Goal: Task Accomplishment & Management: Manage account settings

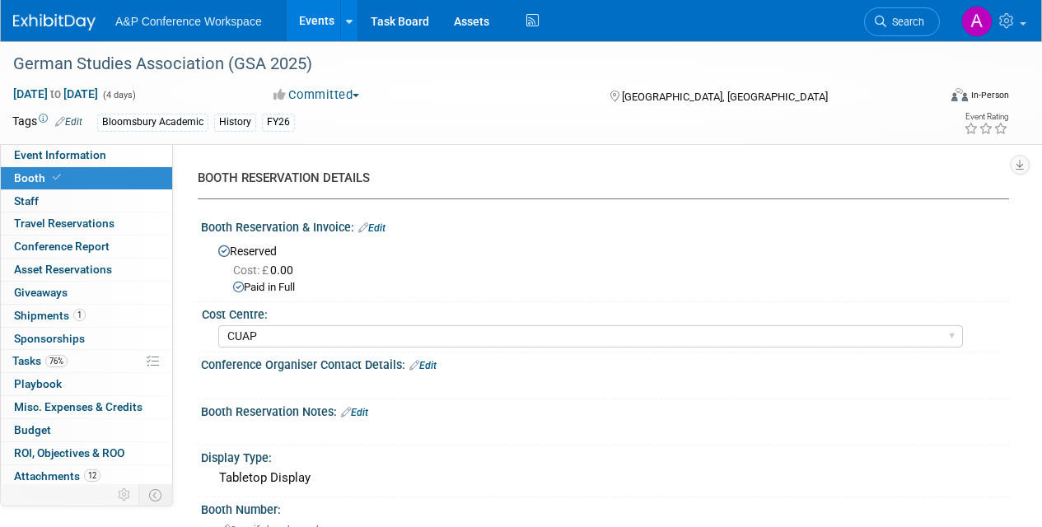
select select "CUAP"
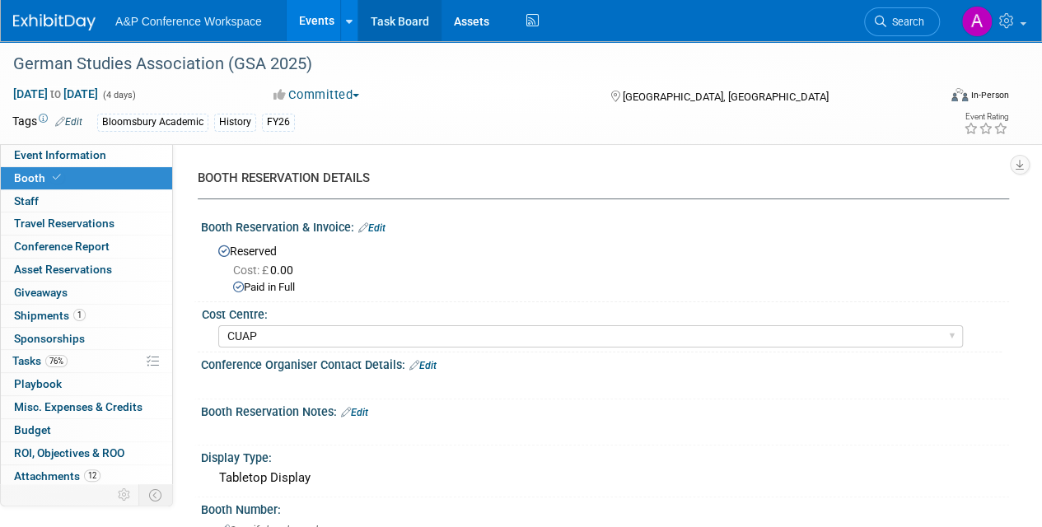
click at [413, 20] on link "Task Board" at bounding box center [399, 20] width 83 height 41
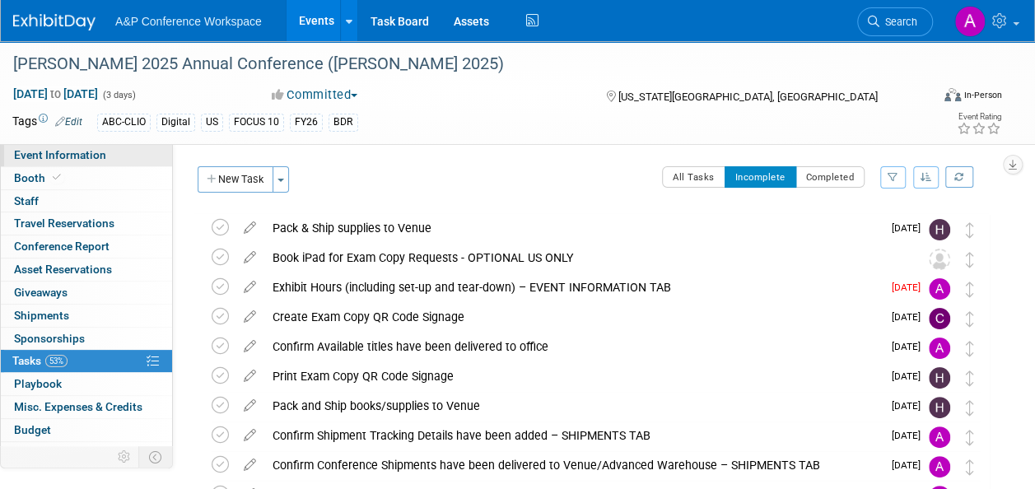
drag, startPoint x: 64, startPoint y: 156, endPoint x: 78, endPoint y: 165, distance: 16.2
click at [64, 156] on span "Event Information" at bounding box center [60, 154] width 92 height 13
select select "Annual"
select select "Level 2"
select select "In-Person Booth"
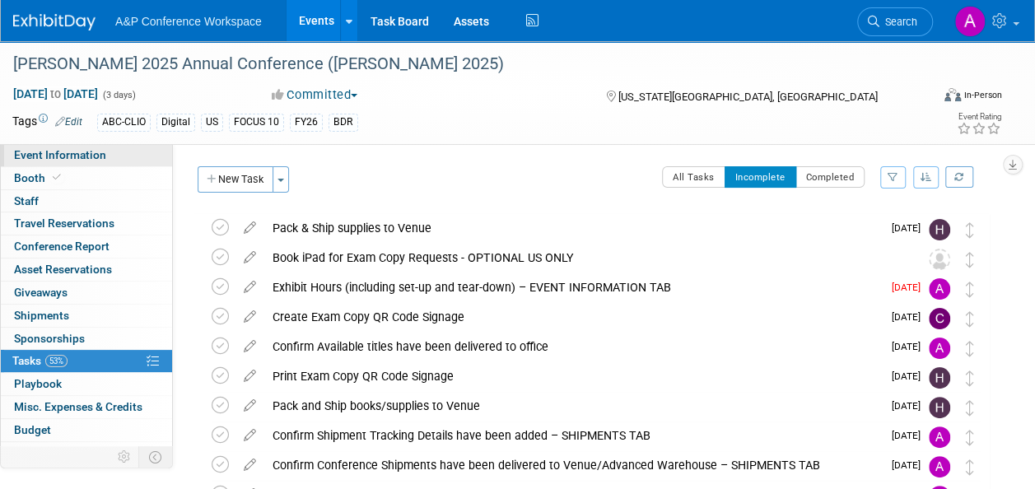
select select "Library & Information Science"
select select "Bloomsbury Libraries Unlimited"
select select "[PERSON_NAME]"
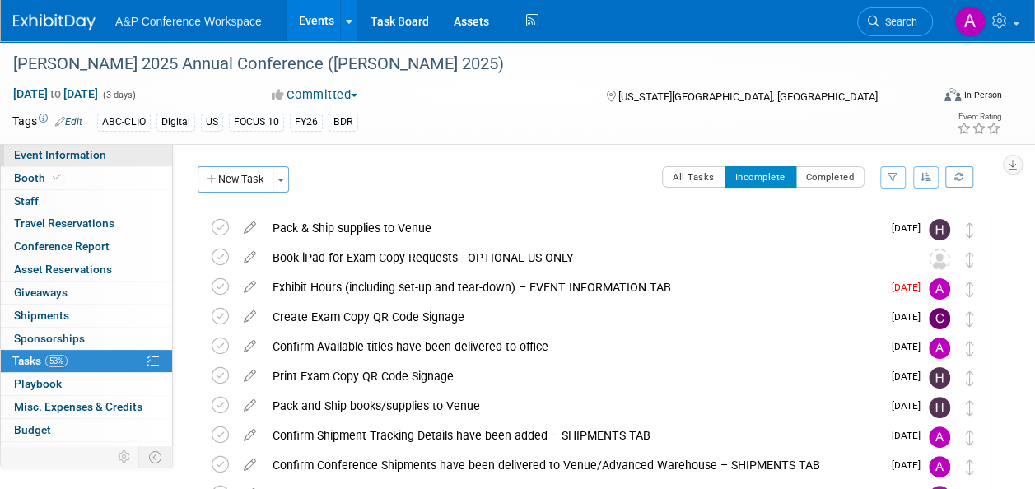
select select "Brand/Subject Presence​"
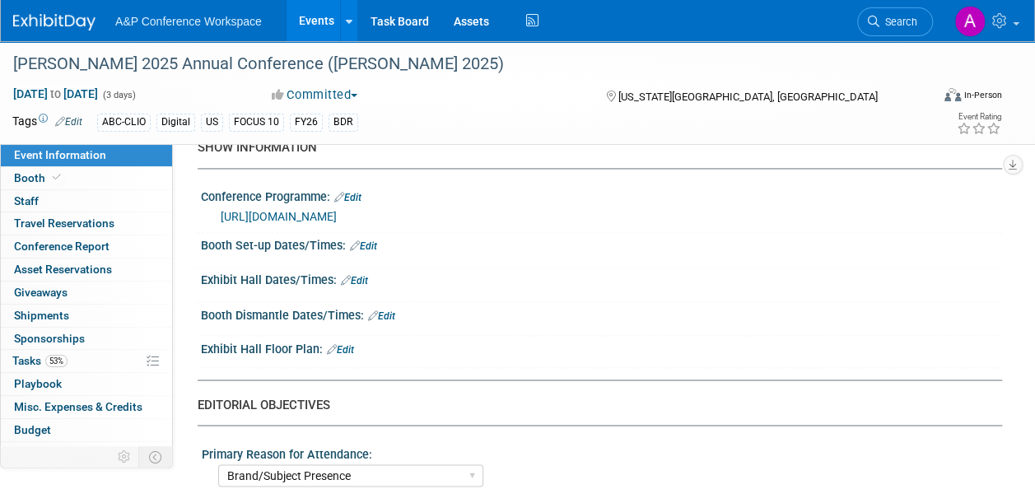
scroll to position [1235, 0]
click at [373, 240] on link "Edit" at bounding box center [363, 246] width 27 height 12
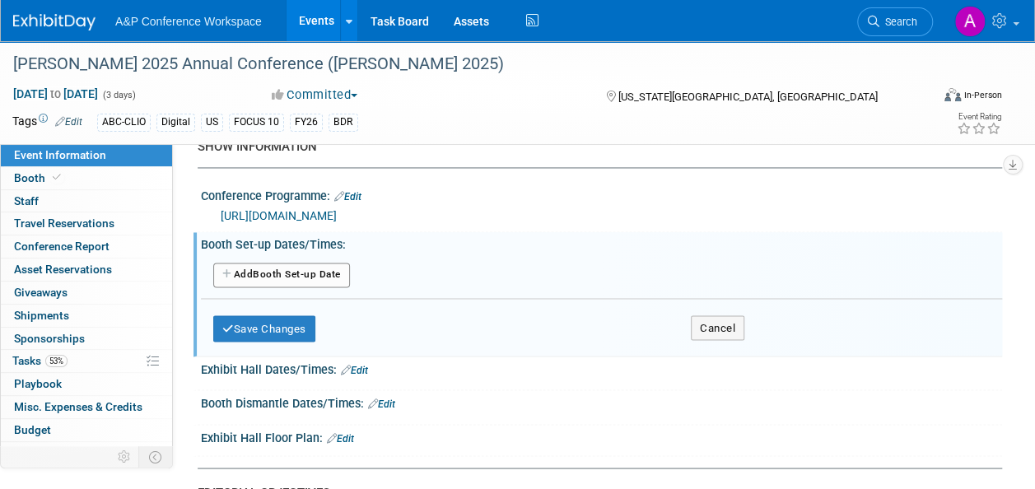
click at [295, 266] on button "Add Another Booth Set-up Date" at bounding box center [281, 275] width 137 height 25
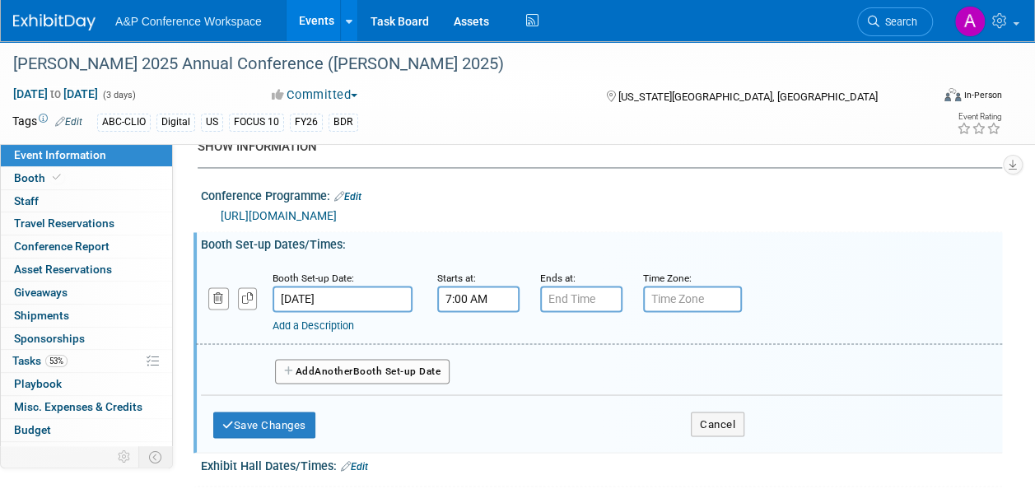
click at [502, 300] on input "7:00 AM" at bounding box center [478, 299] width 82 height 26
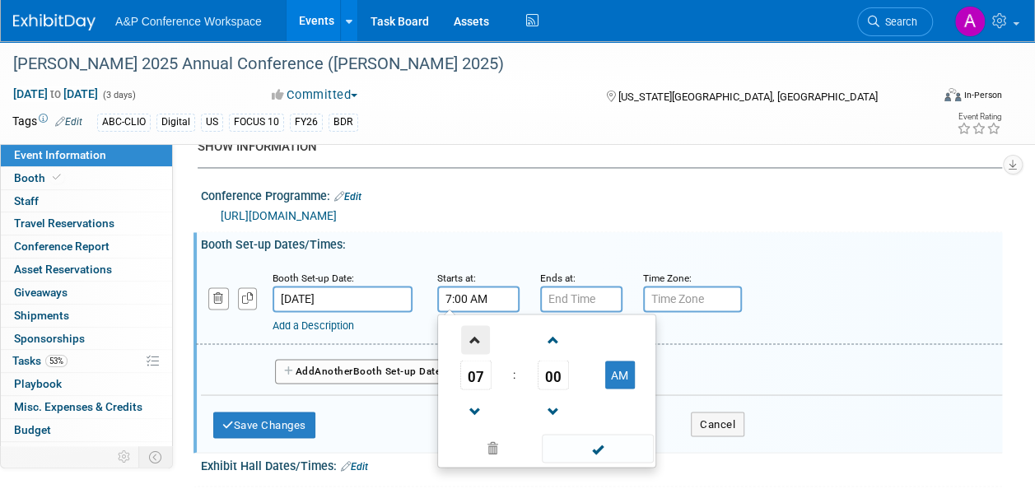
click at [481, 333] on span at bounding box center [475, 339] width 29 height 29
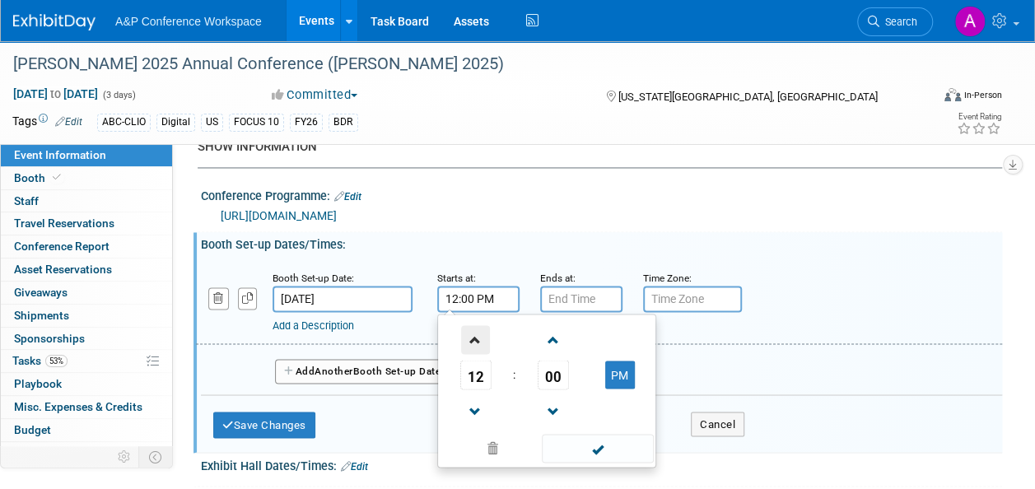
click at [480, 333] on span at bounding box center [475, 339] width 29 height 29
type input "1:00 PM"
drag, startPoint x: 609, startPoint y: 442, endPoint x: 605, endPoint y: 417, distance: 25.9
click at [608, 440] on span at bounding box center [597, 448] width 111 height 29
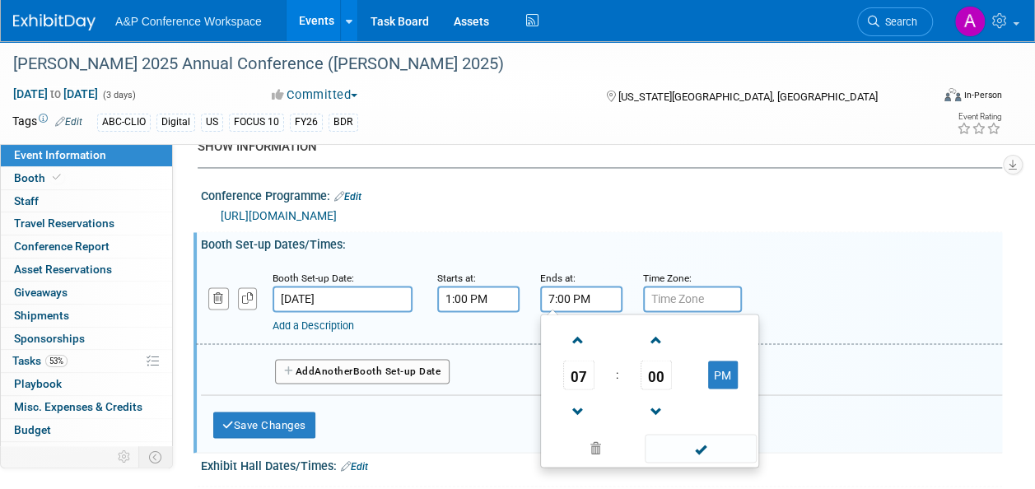
click at [585, 299] on input "7:00 PM" at bounding box center [581, 299] width 82 height 26
click at [567, 407] on span at bounding box center [578, 411] width 29 height 29
type input "5:00 PM"
click at [684, 436] on span at bounding box center [700, 448] width 111 height 29
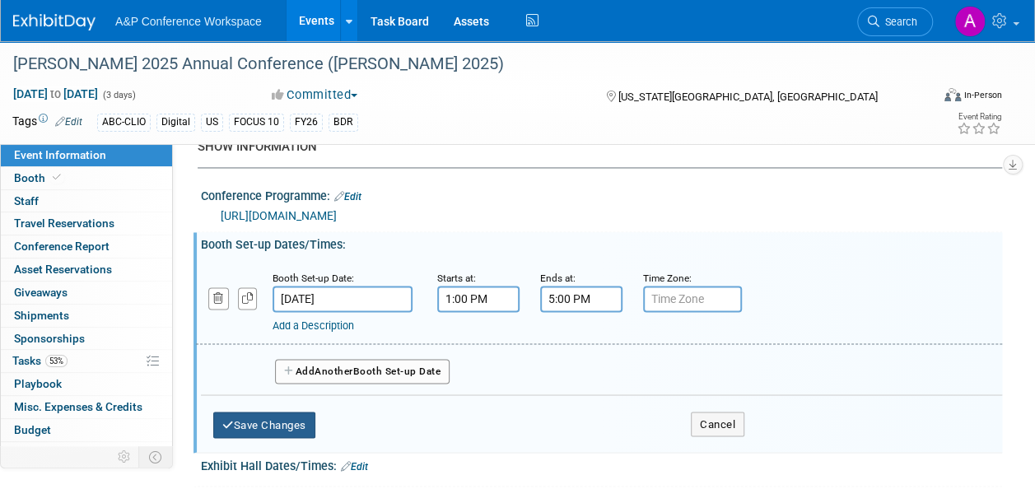
click at [295, 417] on button "Save Changes" at bounding box center [264, 425] width 102 height 26
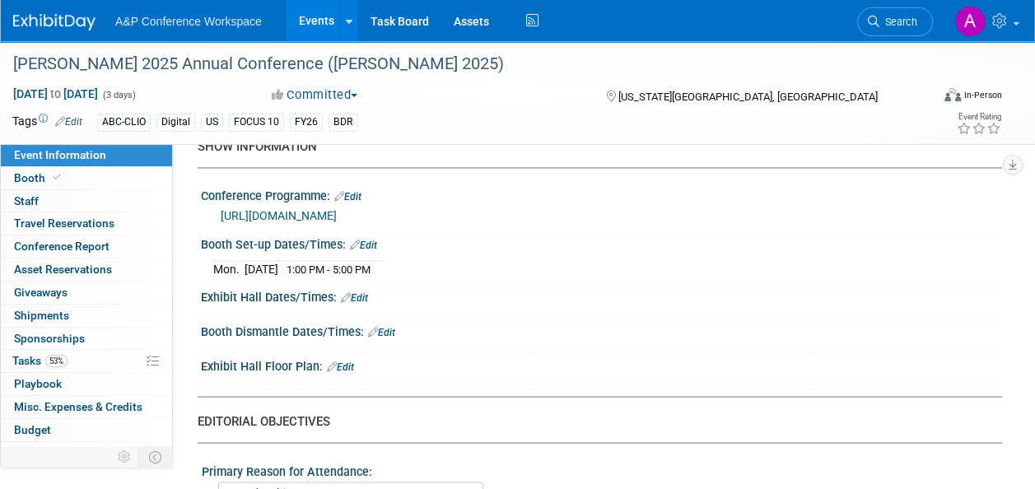
click at [386, 326] on link "Edit" at bounding box center [381, 332] width 27 height 12
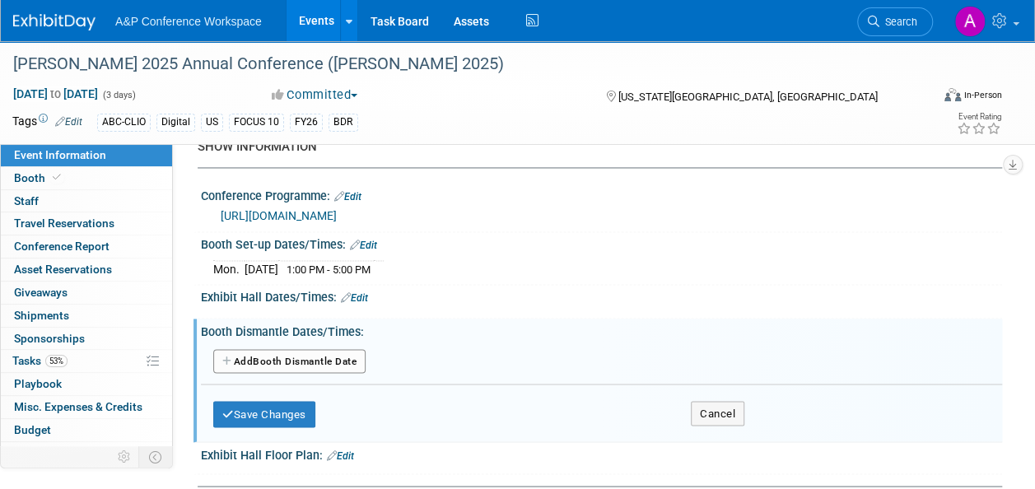
click at [335, 349] on button "Add Another Booth Dismantle Date" at bounding box center [289, 361] width 152 height 25
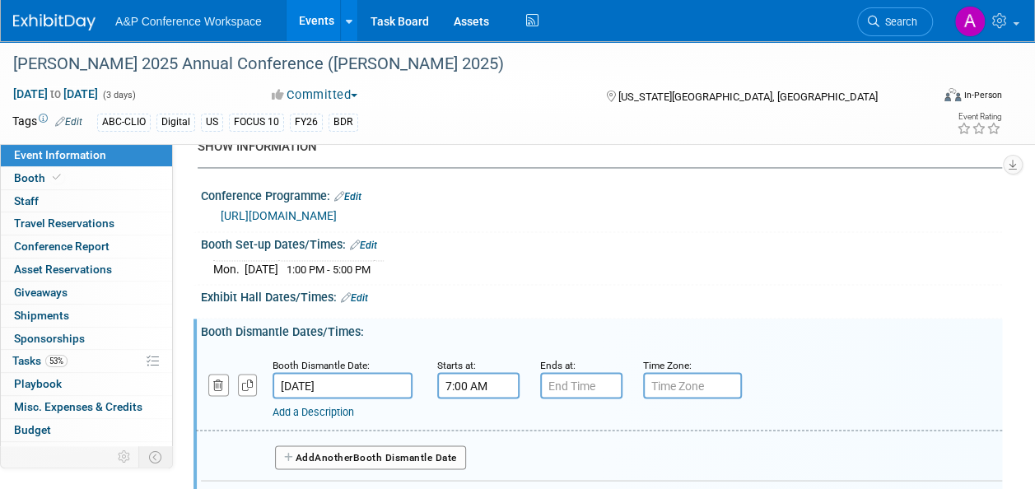
click at [498, 380] on input "7:00 AM" at bounding box center [478, 385] width 82 height 26
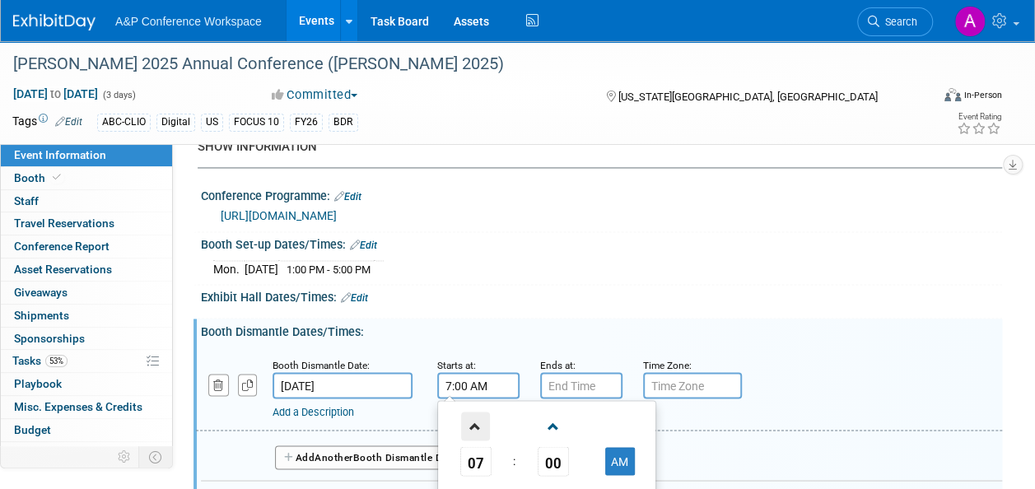
scroll to position [1318, 0]
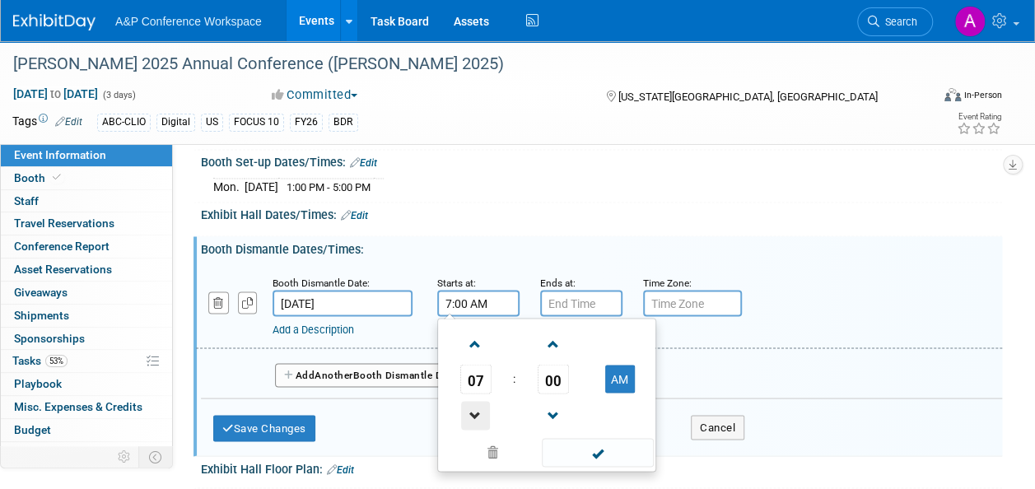
click at [483, 404] on span at bounding box center [475, 415] width 29 height 29
click at [572, 445] on span at bounding box center [597, 452] width 111 height 29
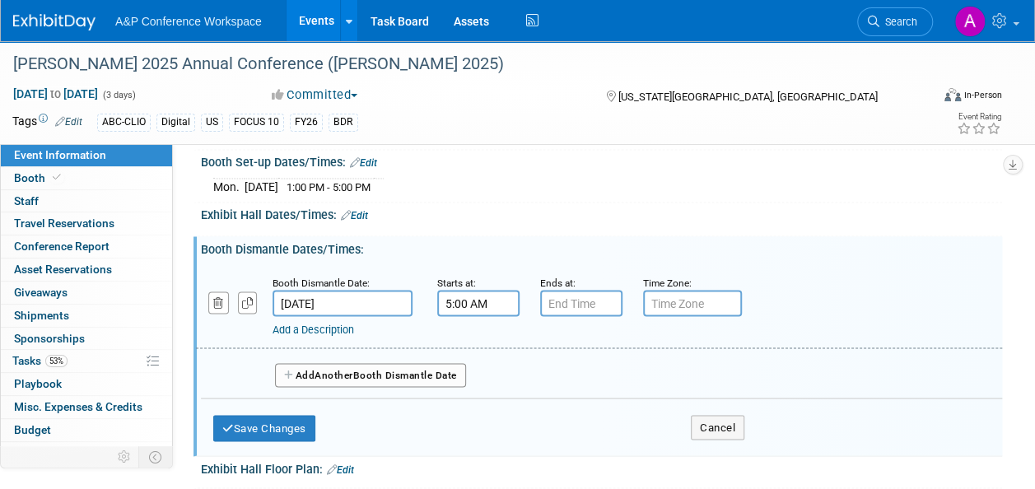
click at [499, 290] on input "5:00 AM" at bounding box center [478, 303] width 82 height 26
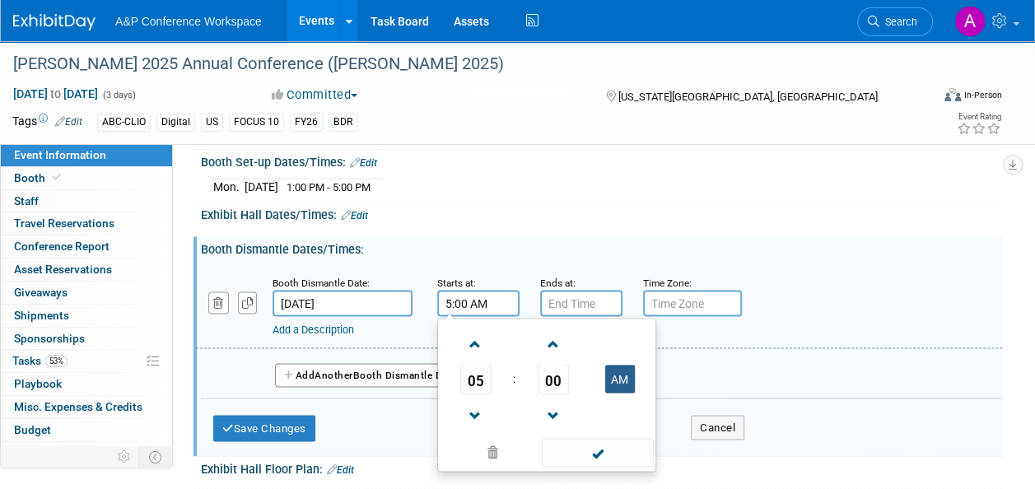
click at [612, 371] on button "AM" at bounding box center [620, 379] width 30 height 28
type input "5:00 PM"
click at [591, 439] on span at bounding box center [597, 452] width 111 height 29
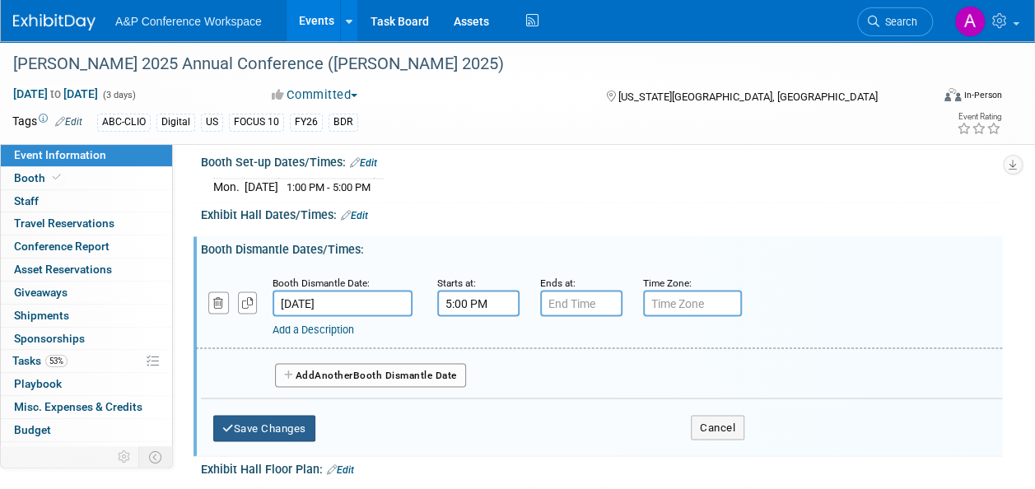
click at [263, 423] on button "Save Changes" at bounding box center [264, 428] width 102 height 26
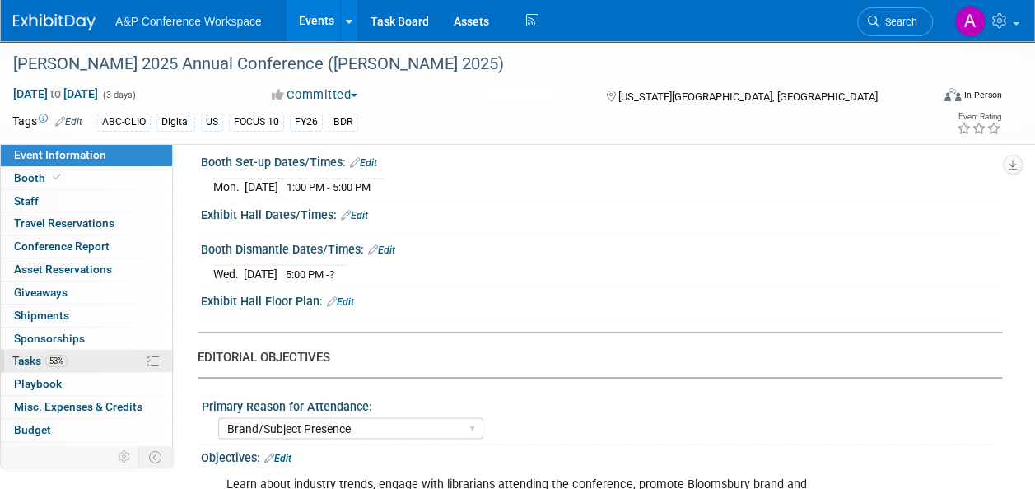
click at [21, 364] on span "Tasks 53%" at bounding box center [39, 360] width 55 height 13
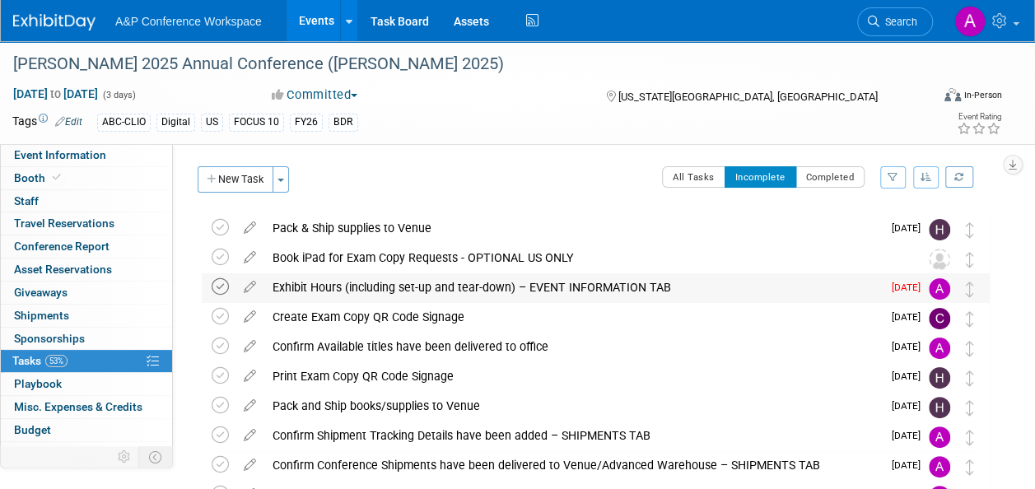
click at [219, 286] on icon at bounding box center [220, 286] width 17 height 17
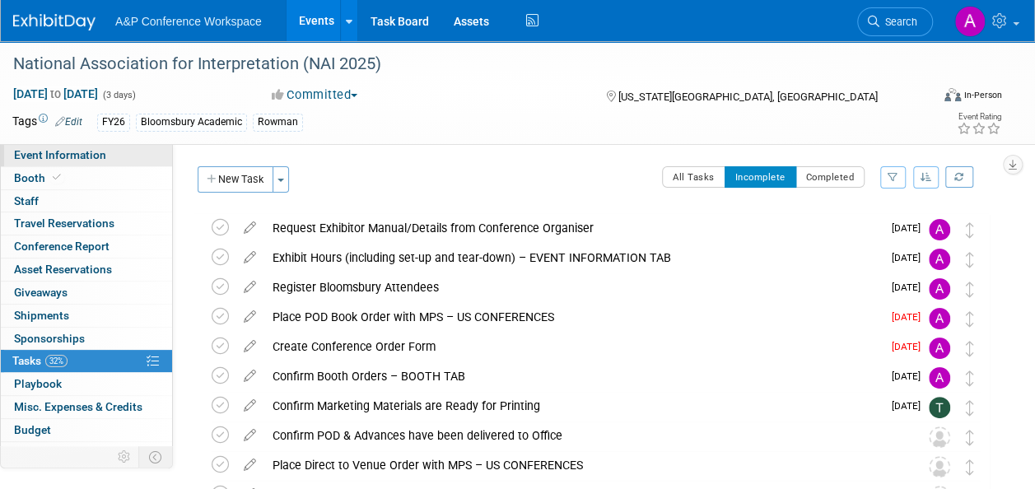
click at [115, 145] on link "Event Information" at bounding box center [86, 155] width 171 height 22
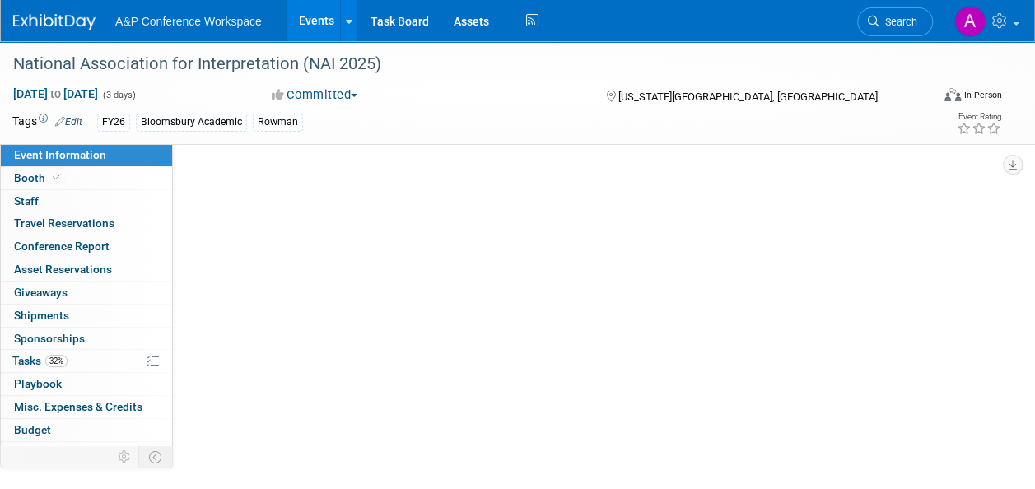
select select "Annual"
select select "Level 2"
select select "In-Person Booth"
select select "Interpretation"
select select "Bloomsbury Academic"
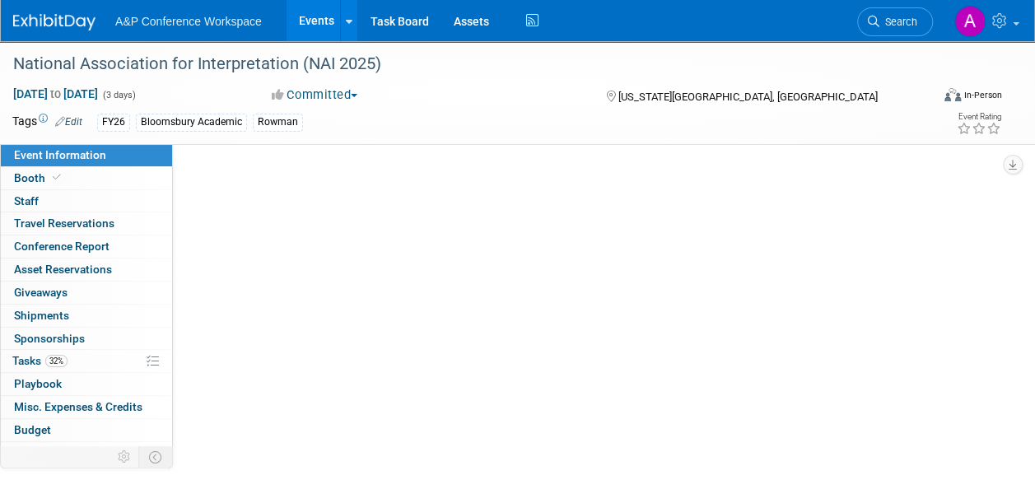
select select "[PERSON_NAME]"
select select "Brand/Subject Presence​"
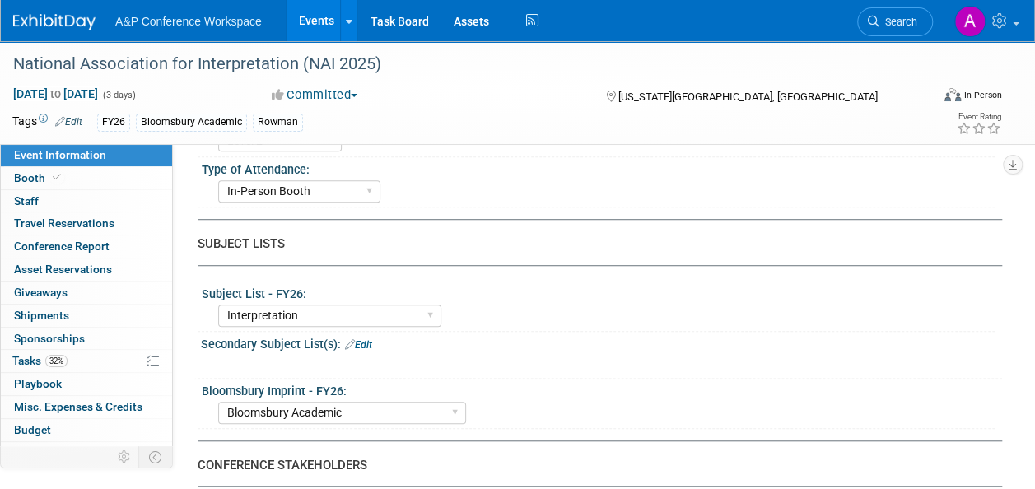
scroll to position [494, 0]
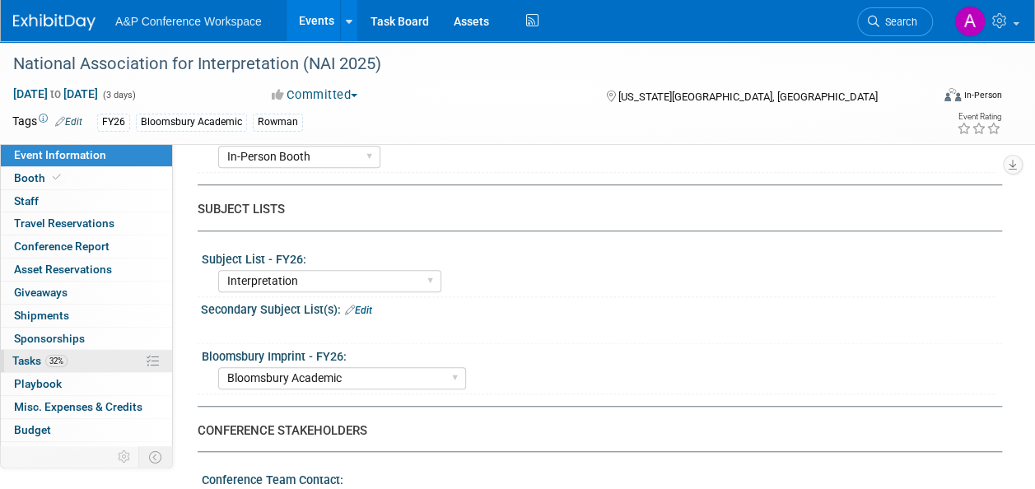
click at [16, 361] on span "Tasks 32%" at bounding box center [39, 360] width 55 height 13
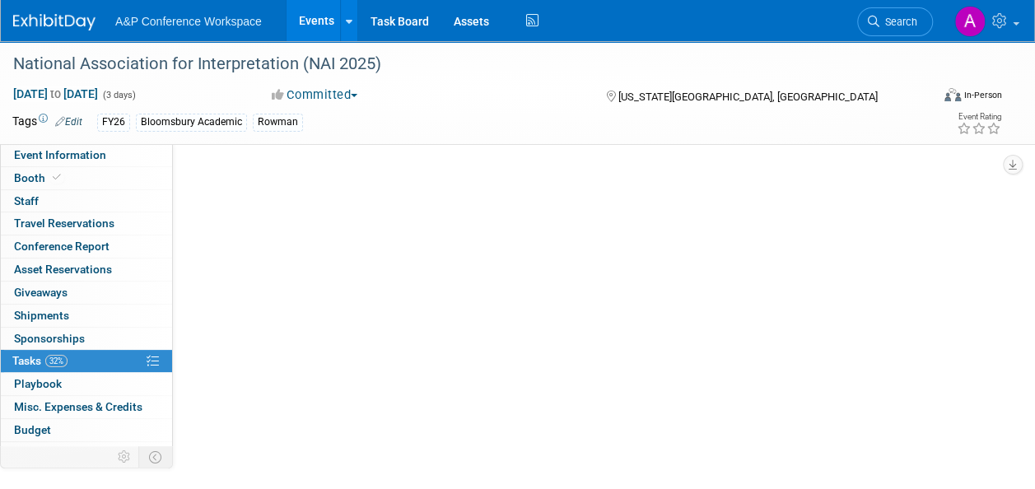
scroll to position [0, 0]
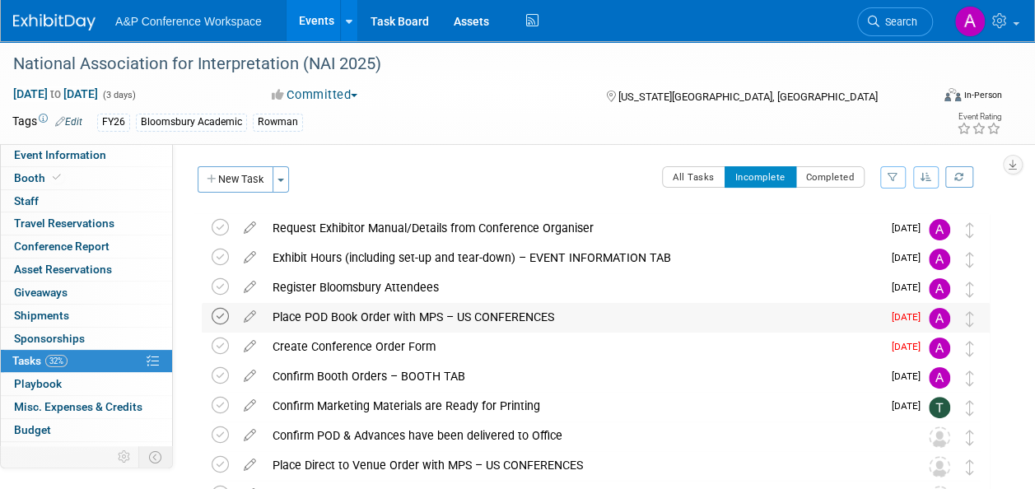
click at [215, 313] on icon at bounding box center [220, 316] width 17 height 17
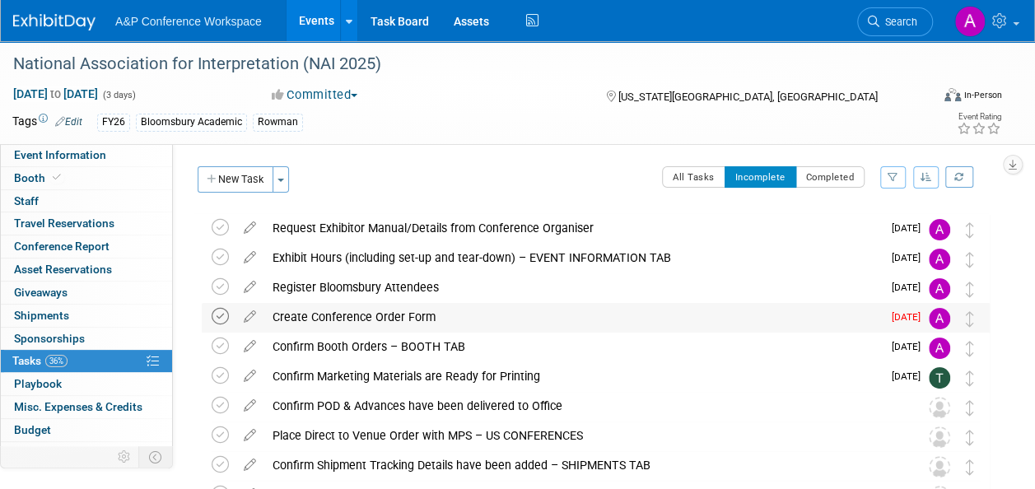
click at [222, 317] on icon at bounding box center [220, 316] width 17 height 17
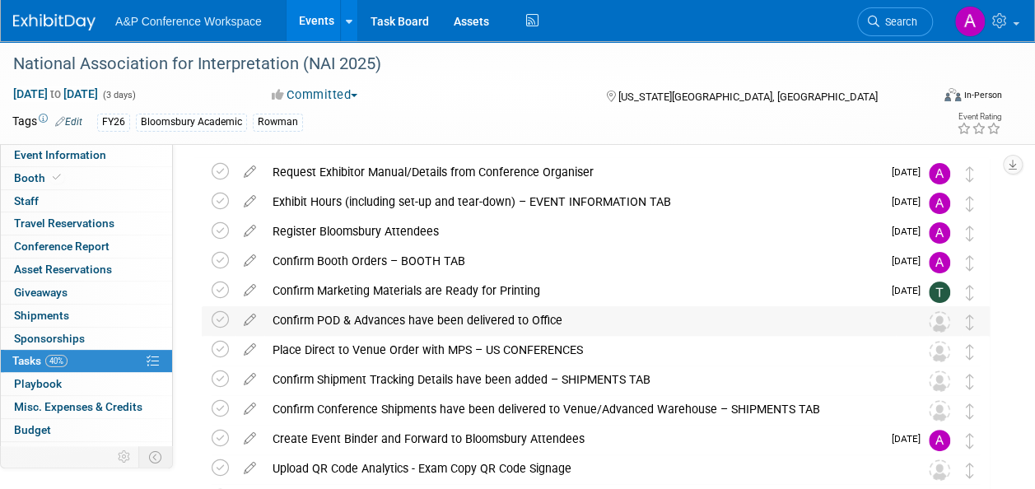
scroll to position [82, 0]
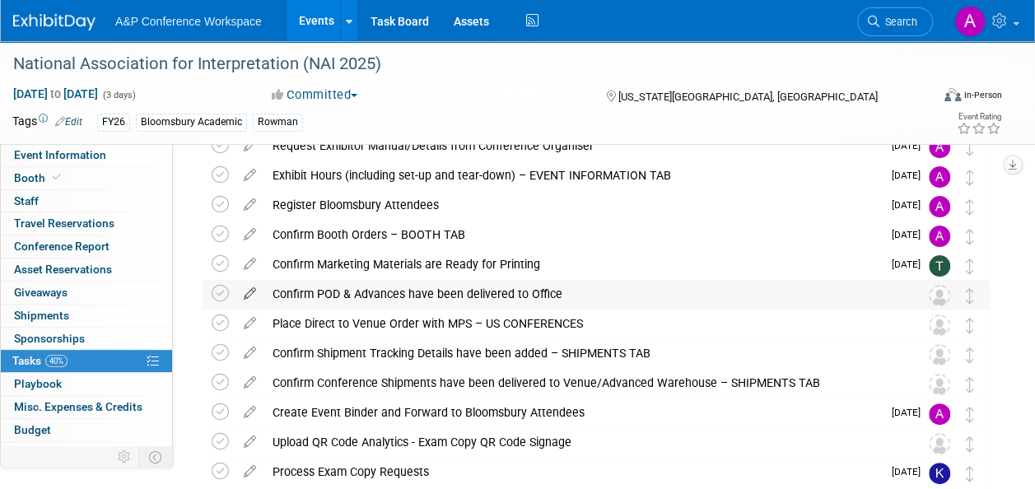
click at [252, 292] on icon at bounding box center [250, 290] width 29 height 21
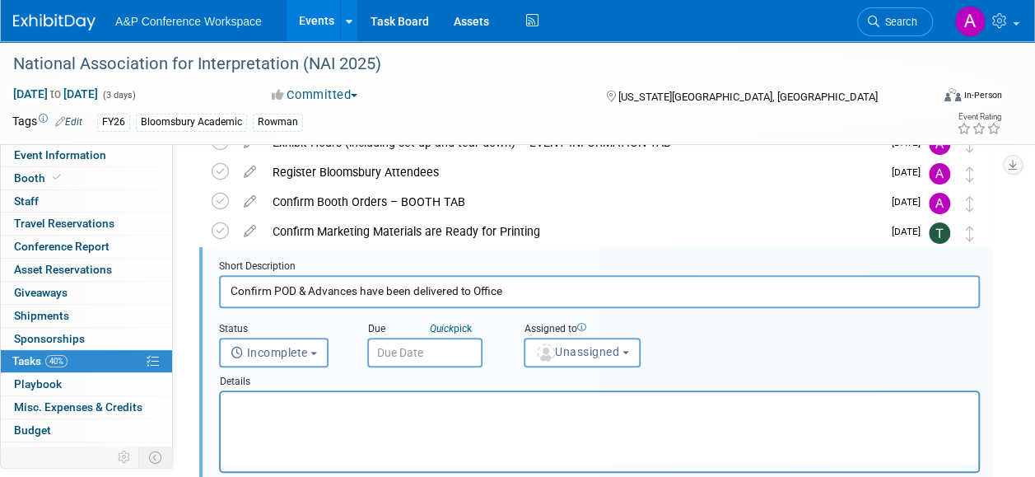
scroll to position [120, 0]
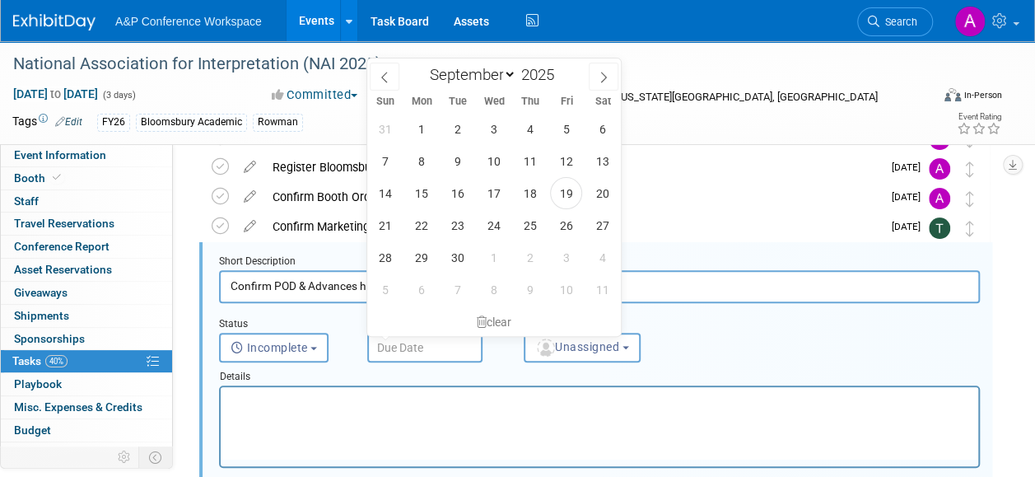
click at [459, 341] on input "text" at bounding box center [424, 348] width 115 height 30
click at [600, 72] on icon at bounding box center [604, 78] width 12 height 12
select select "9"
click at [423, 160] on span "6" at bounding box center [421, 161] width 32 height 32
type input "Oct 6, 2025"
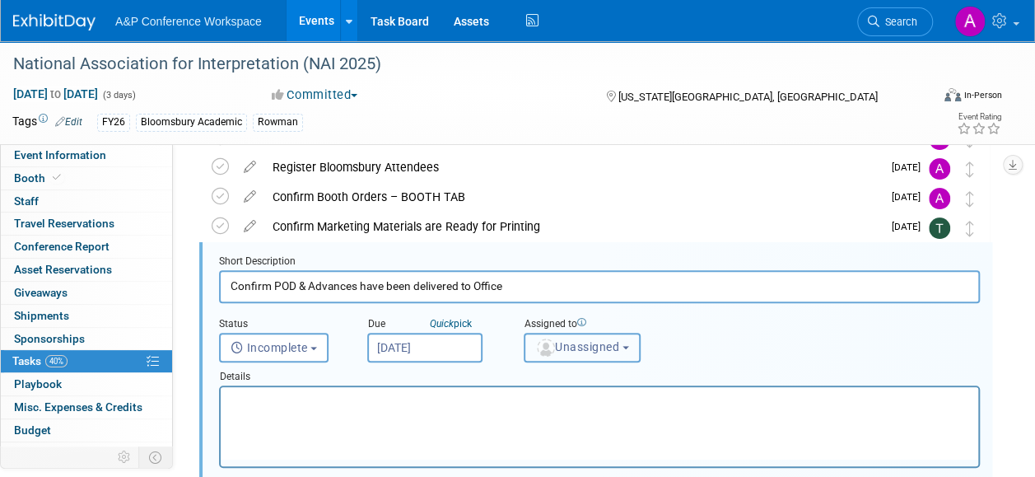
click at [575, 354] on button "Unassigned" at bounding box center [582, 348] width 117 height 30
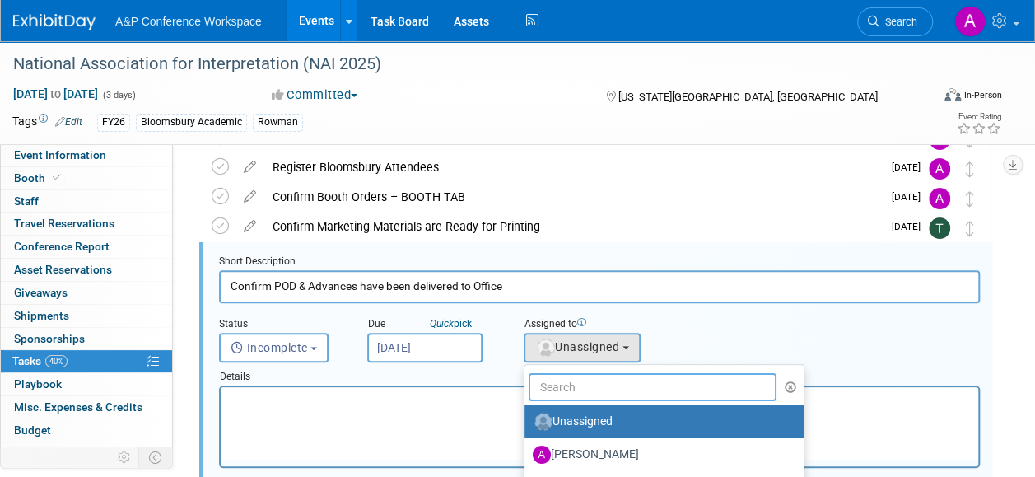
click at [580, 386] on input "text" at bounding box center [653, 387] width 248 height 28
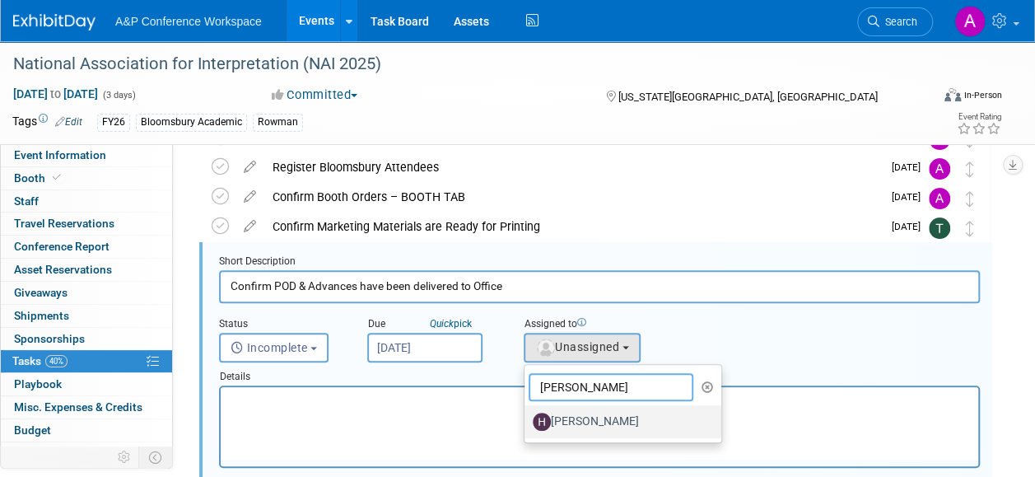
type input "hanna"
click at [553, 418] on label "[PERSON_NAME]" at bounding box center [619, 422] width 172 height 26
click at [527, 418] on input "[PERSON_NAME]" at bounding box center [521, 419] width 11 height 11
select select "f47d5110-dff9-4952-99f5-c640fdae2d00"
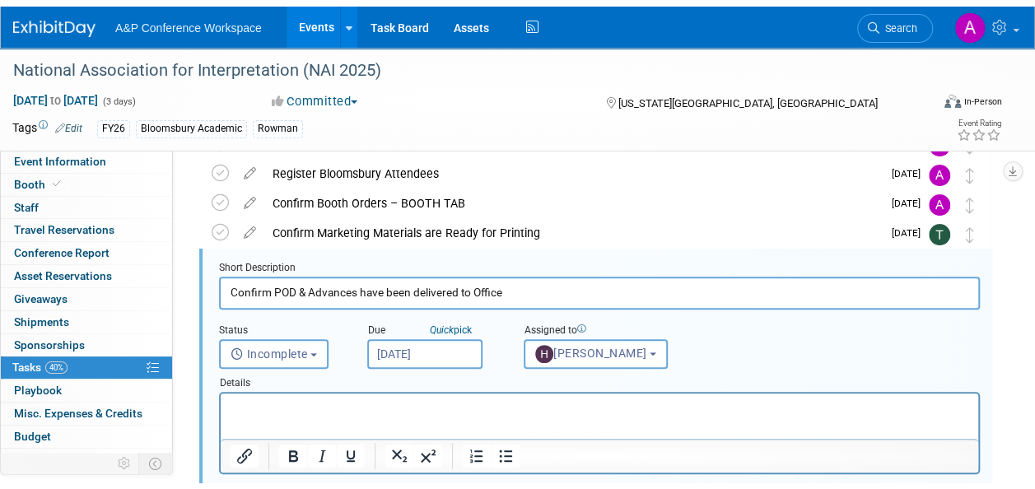
scroll to position [367, 0]
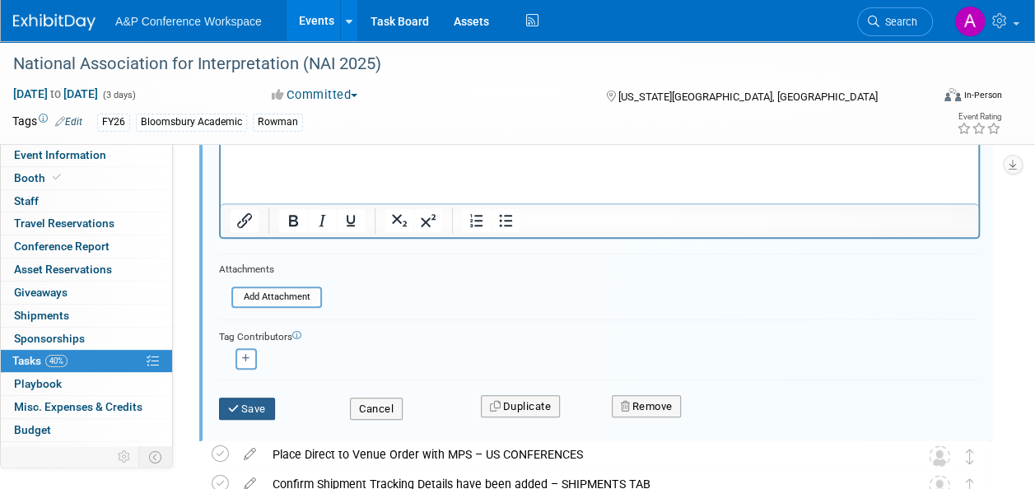
click at [254, 405] on button "Save" at bounding box center [247, 409] width 56 height 23
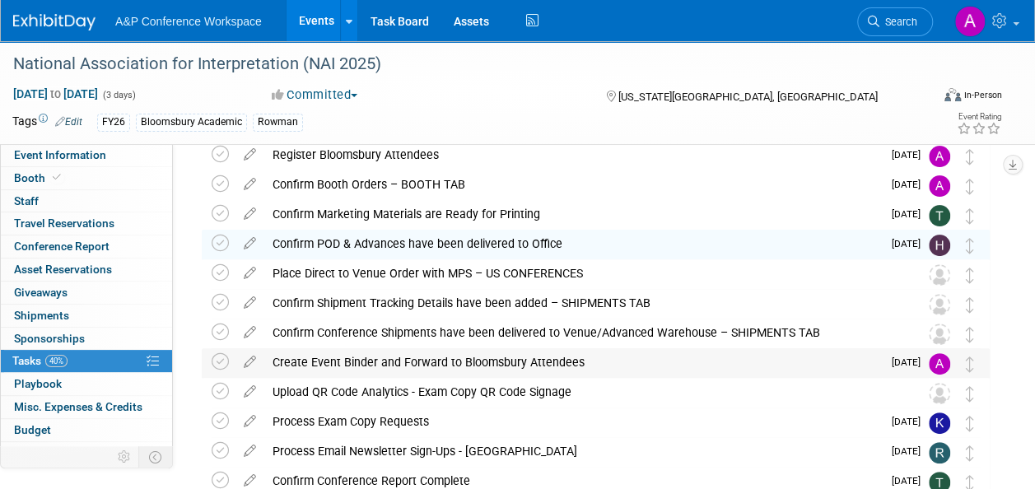
scroll to position [165, 0]
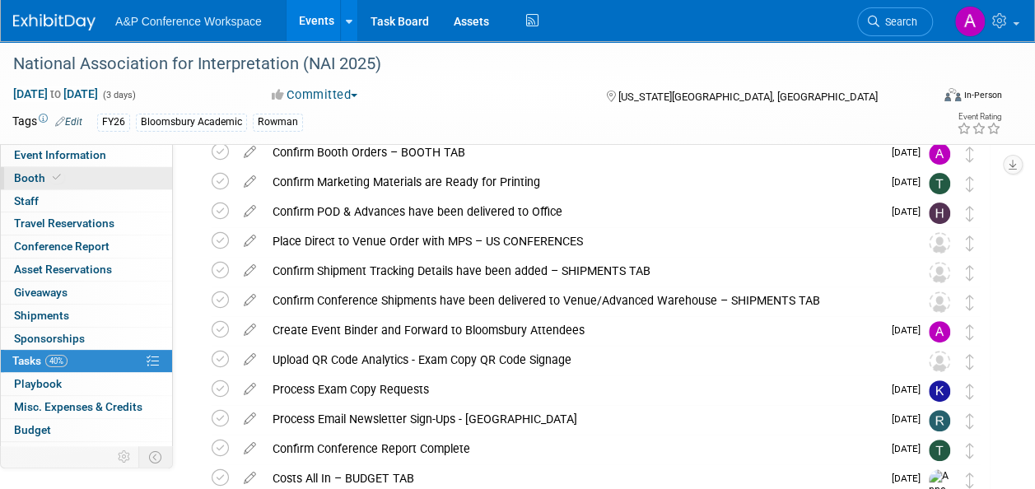
drag, startPoint x: 26, startPoint y: 173, endPoint x: 66, endPoint y: 183, distance: 41.5
click at [26, 173] on span "Booth" at bounding box center [39, 177] width 50 height 13
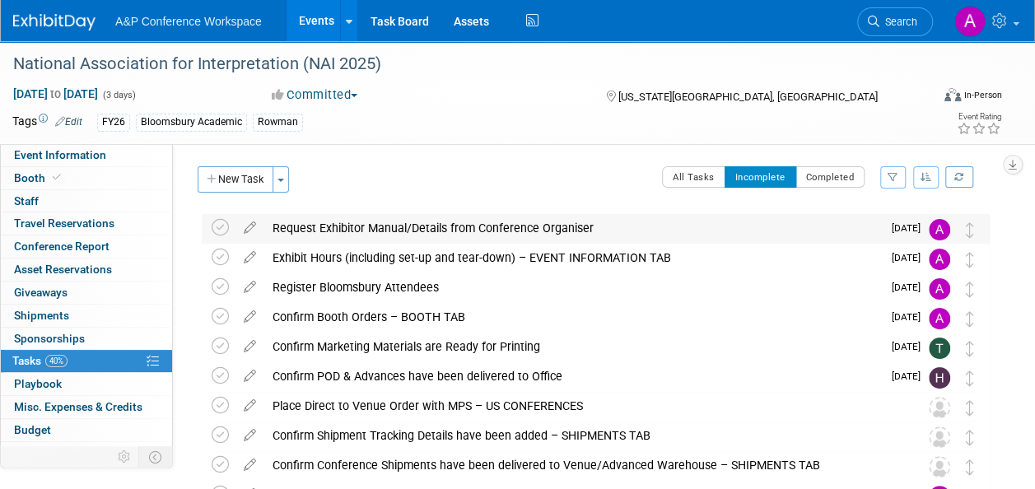
select select "RLKP"
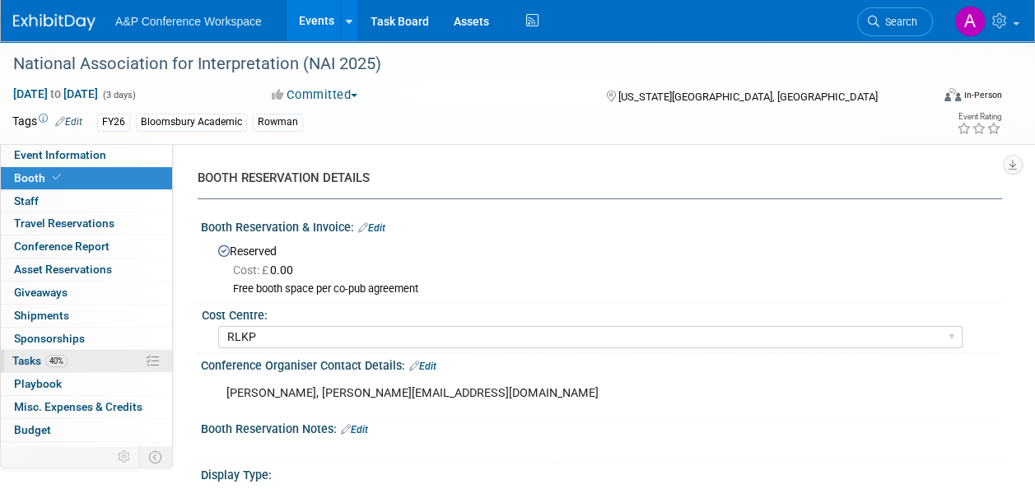
click at [31, 363] on span "Tasks 40%" at bounding box center [39, 360] width 55 height 13
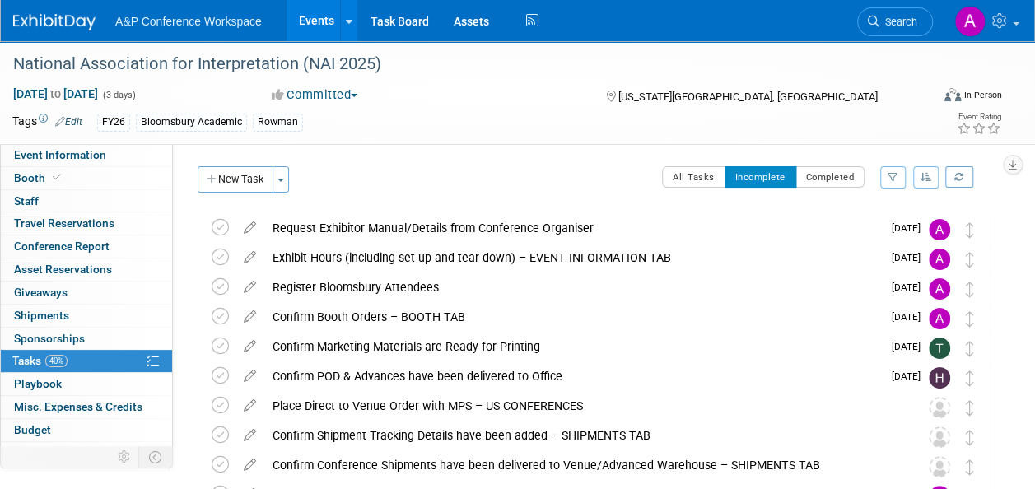
click at [1034, 422] on div "Event Information Event Info Booth Booth 0 Staff 0 Staff 0 Travel Reservations …" at bounding box center [517, 383] width 1035 height 685
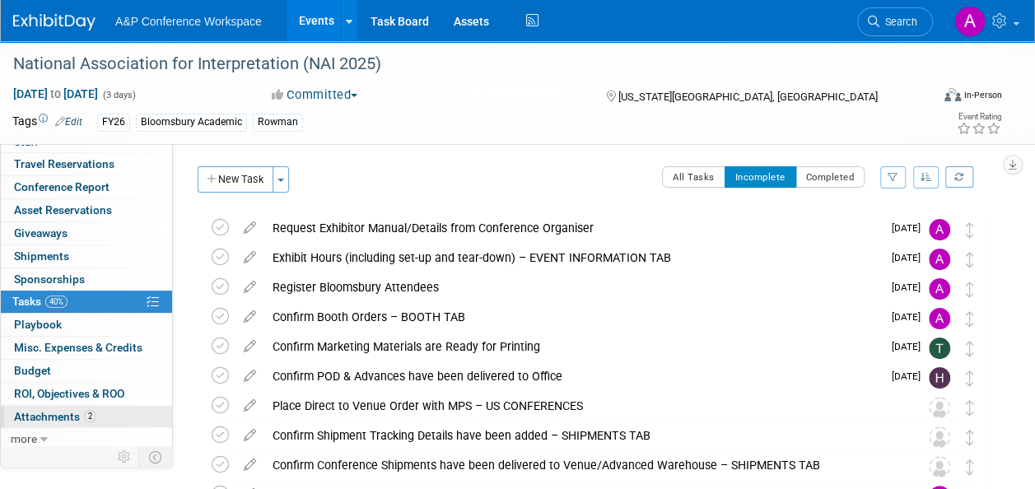
click at [47, 412] on span "Attachments 2" at bounding box center [55, 416] width 82 height 13
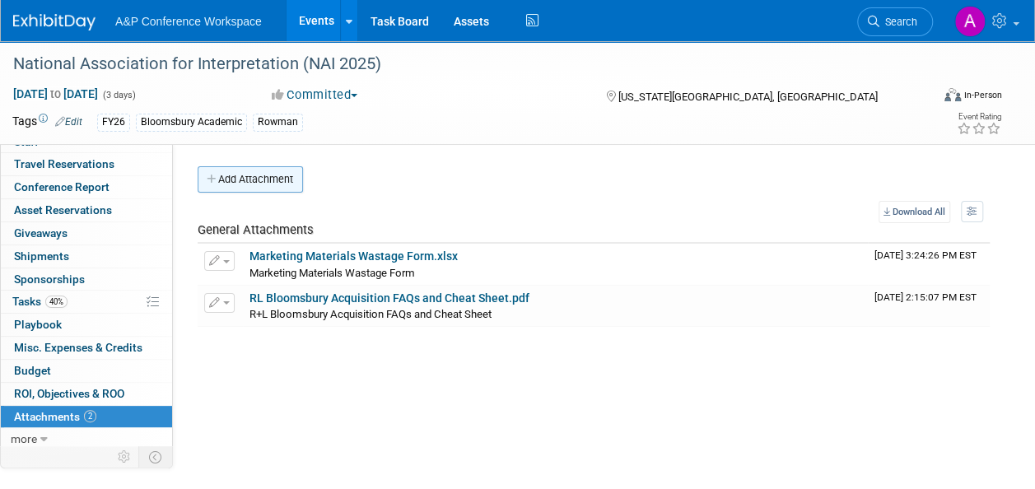
click at [274, 179] on button "Add Attachment" at bounding box center [250, 179] width 105 height 26
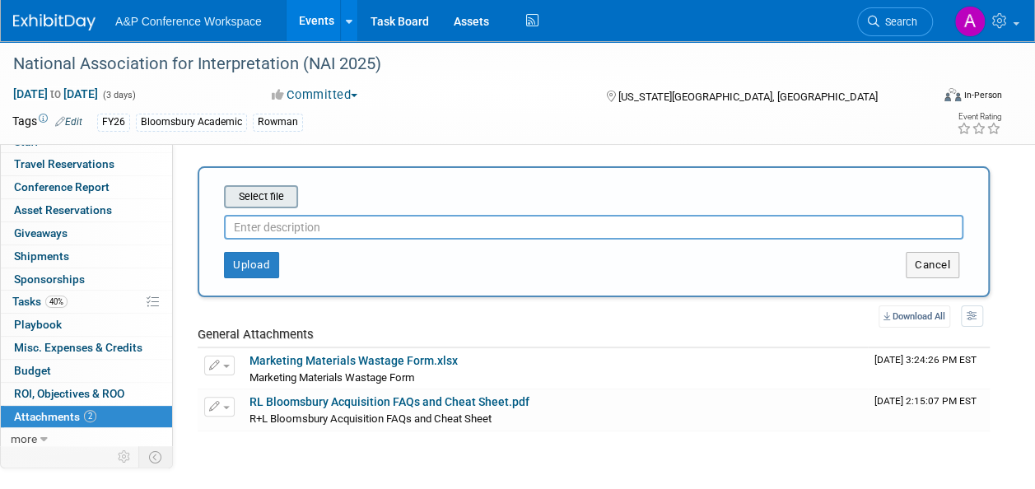
click at [281, 198] on input "file" at bounding box center [198, 197] width 196 height 20
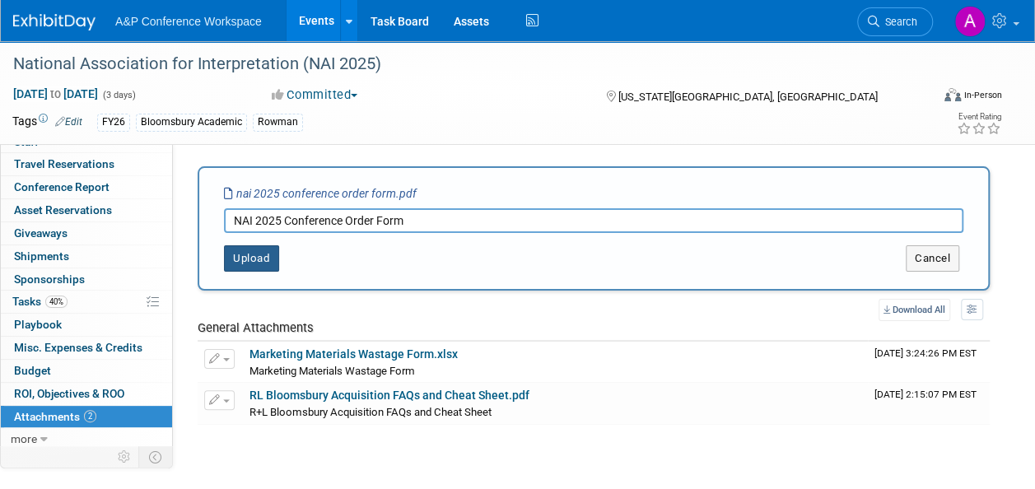
type input "NAI 2025 Conference Order Form"
click at [249, 260] on button "Upload" at bounding box center [251, 258] width 55 height 26
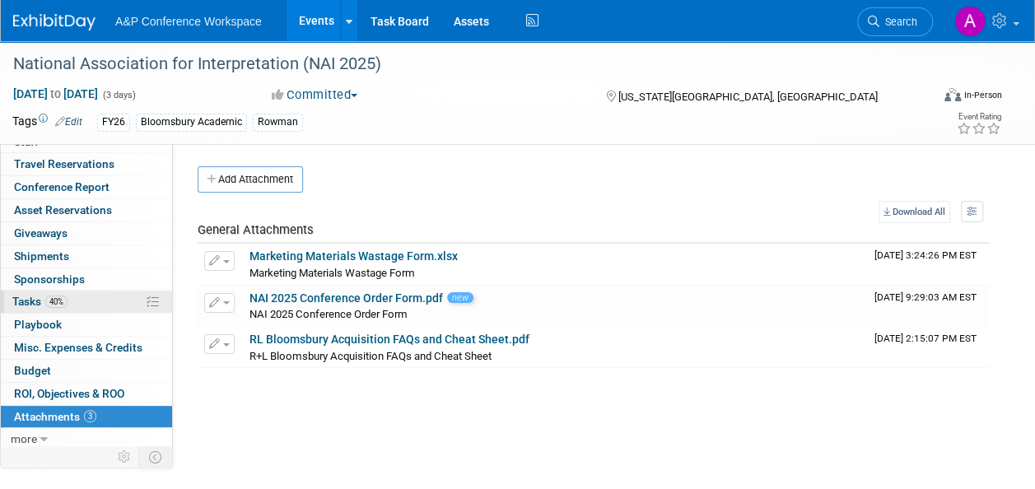
click at [26, 296] on span "Tasks 40%" at bounding box center [39, 301] width 55 height 13
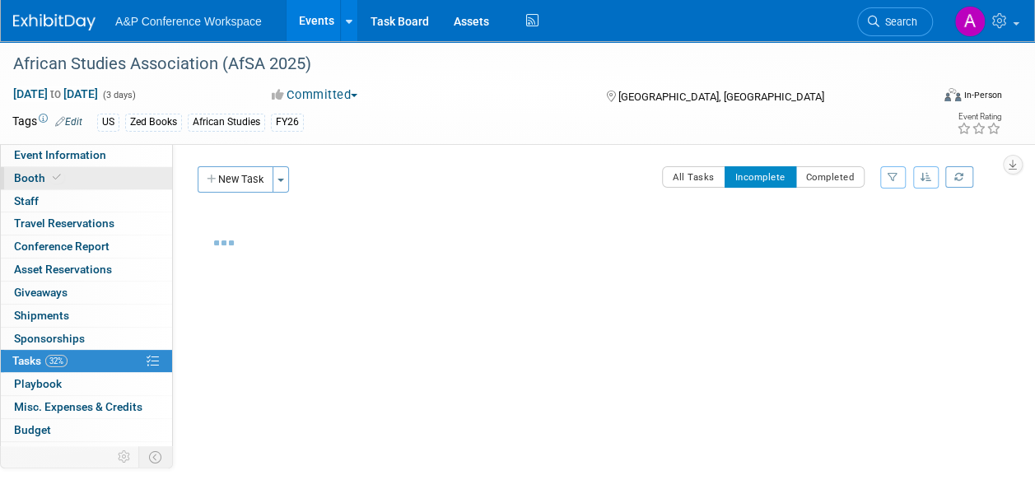
click at [28, 172] on span "Booth" at bounding box center [39, 177] width 50 height 13
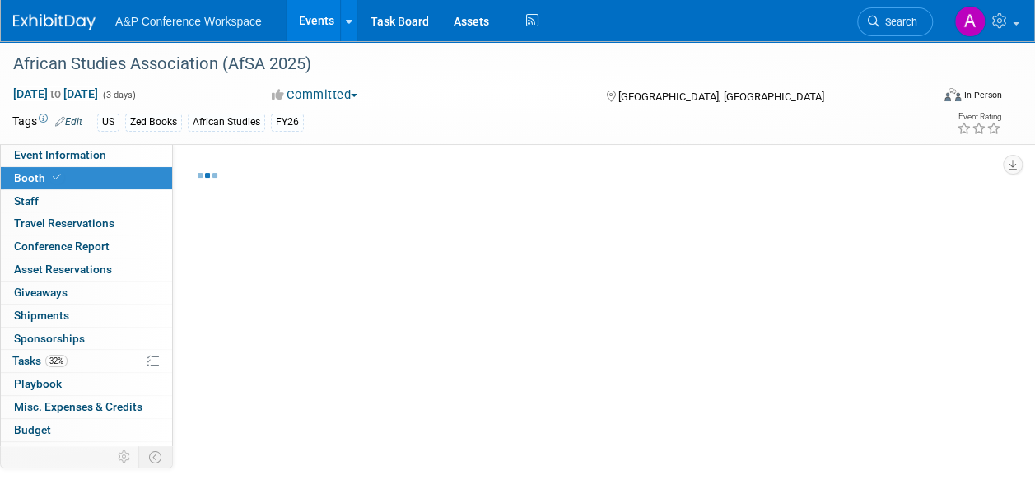
select select "BUZE"
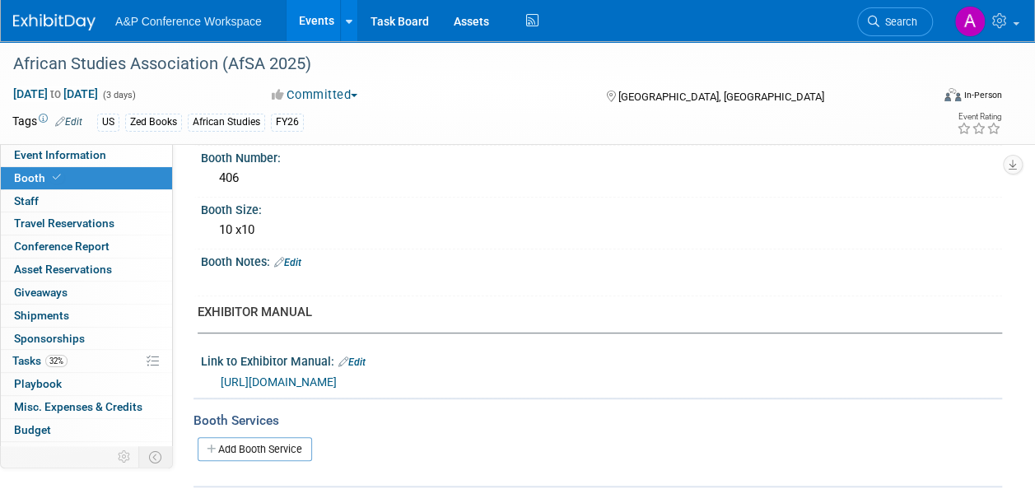
scroll to position [247, 0]
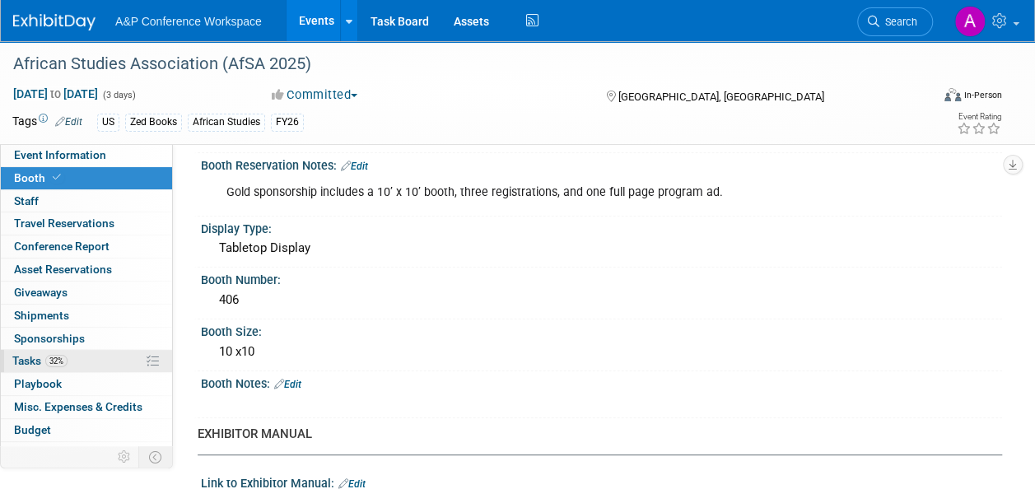
click at [31, 357] on span "Tasks 32%" at bounding box center [39, 360] width 55 height 13
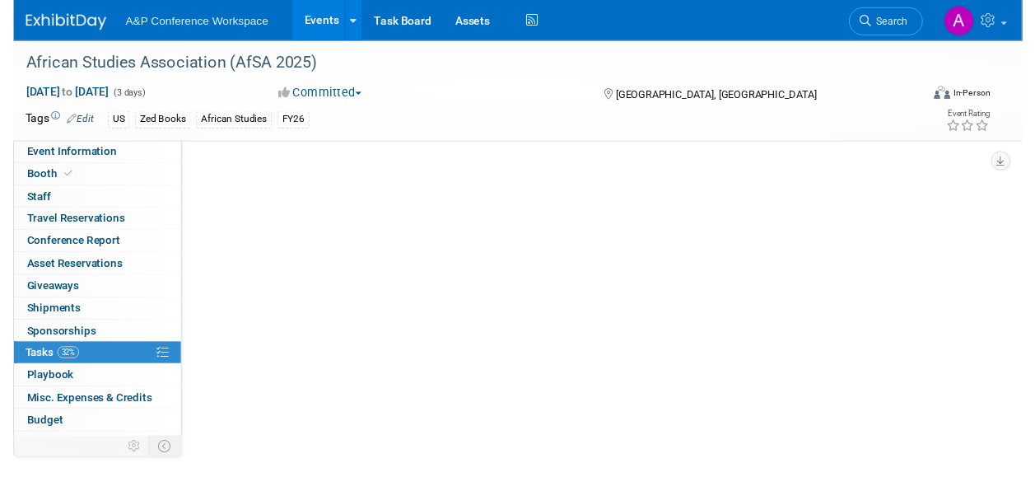
scroll to position [0, 0]
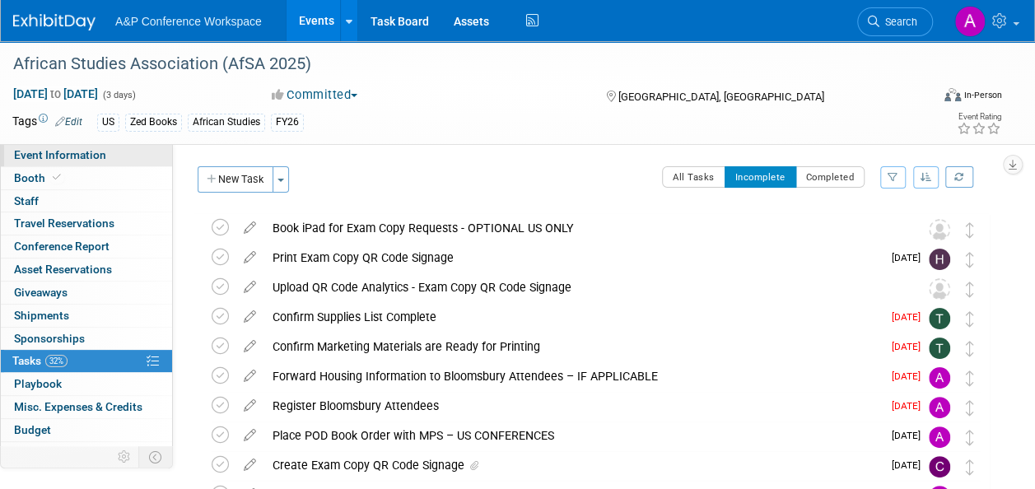
click at [49, 158] on span "Event Information" at bounding box center [60, 154] width 92 height 13
select select "Annual"
select select "Level 2"
select select "In-Person Booth"
select select "African Studies"
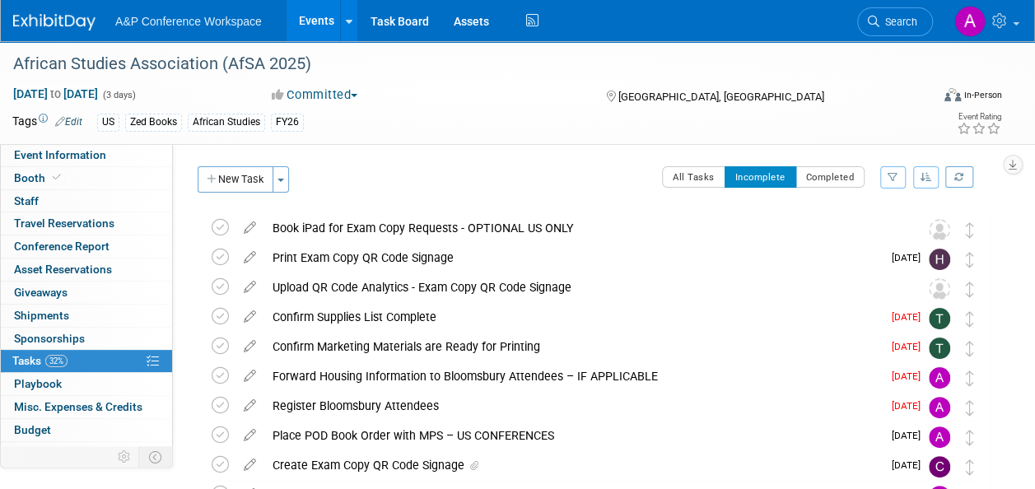
select select "Zed Books"
select select "[PERSON_NAME]"
select select "Networking/Commissioning"
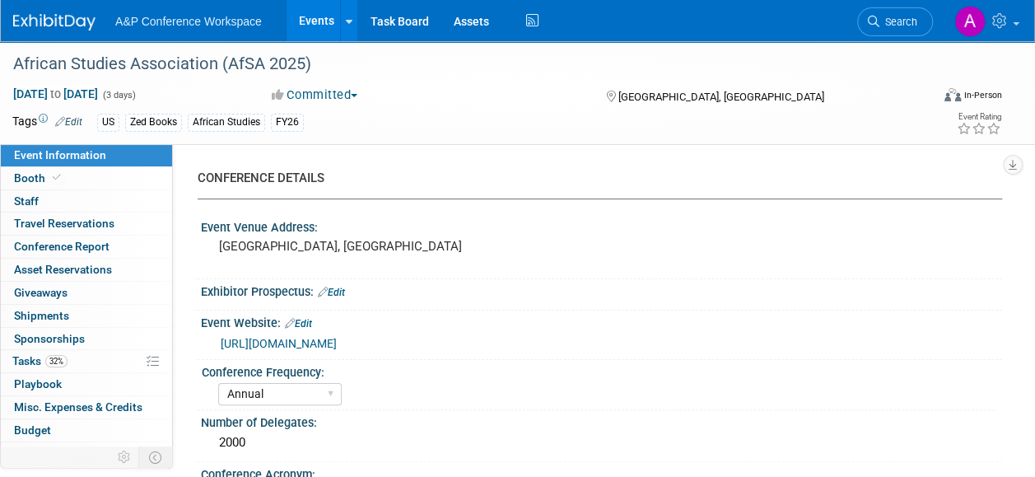
click at [337, 350] on link "https://africanstudies.org/asa-exhibitor-information/?gf_paypal_return=aWRzPTE0…" at bounding box center [279, 343] width 116 height 13
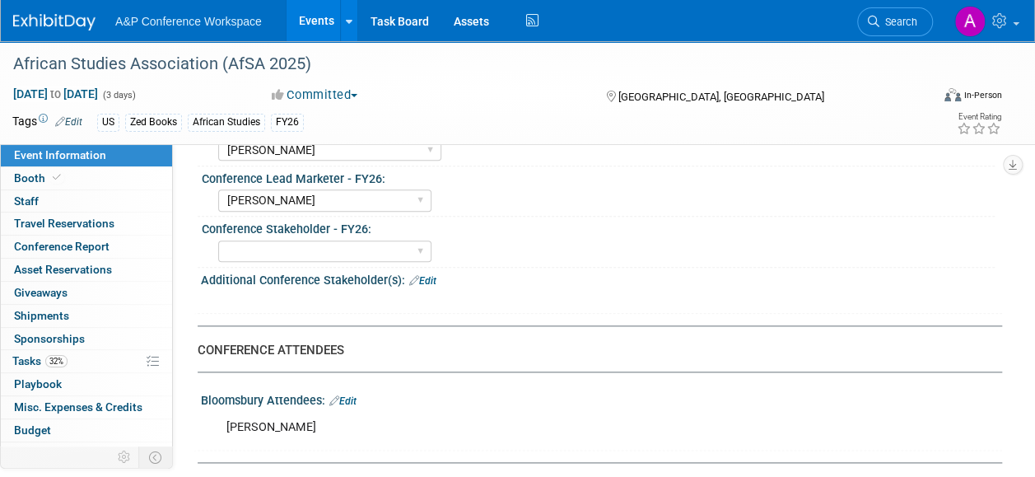
scroll to position [988, 0]
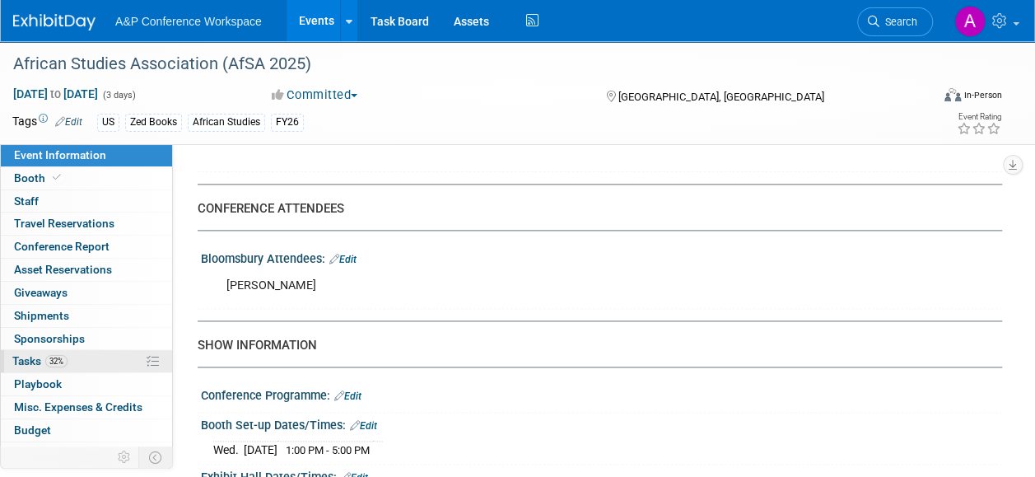
click at [18, 354] on span "Tasks 32%" at bounding box center [39, 360] width 55 height 13
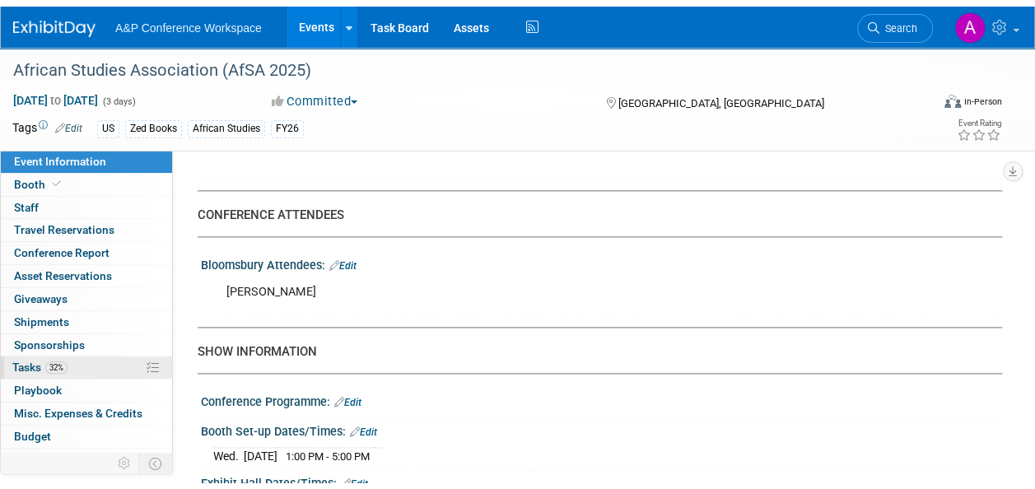
scroll to position [0, 0]
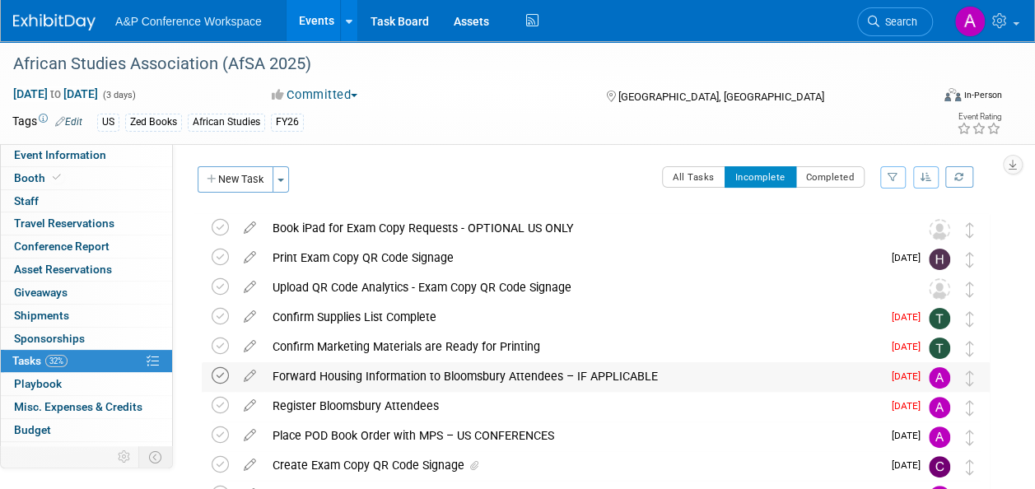
click at [217, 371] on icon at bounding box center [220, 375] width 17 height 17
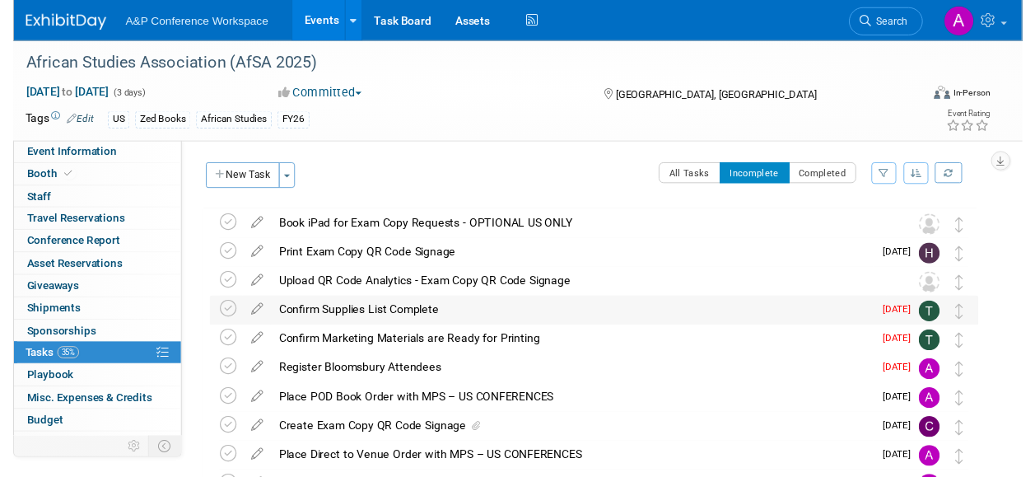
scroll to position [82, 0]
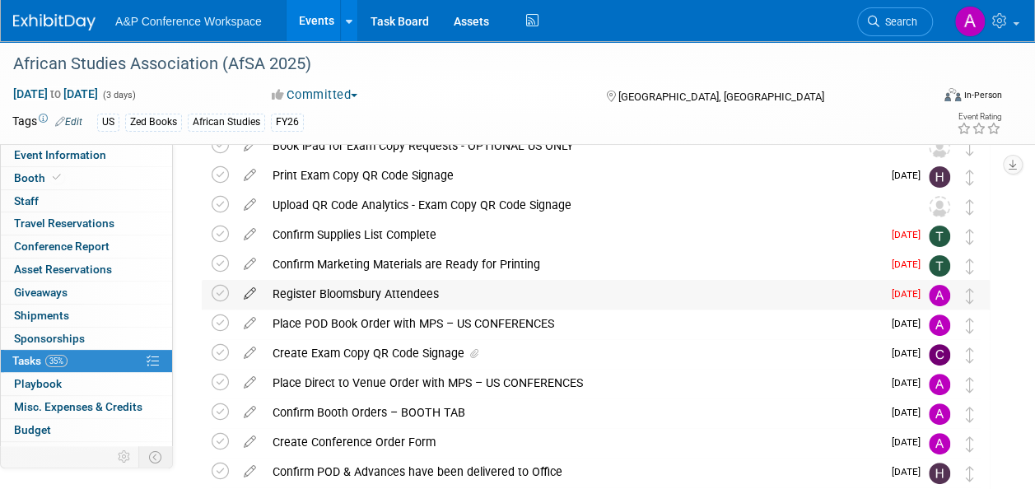
click at [250, 292] on icon at bounding box center [250, 290] width 29 height 21
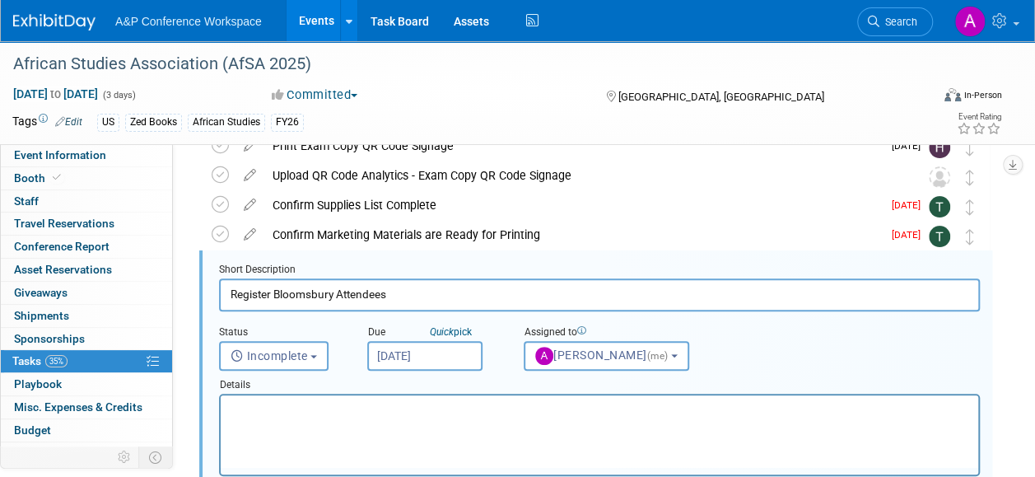
scroll to position [120, 0]
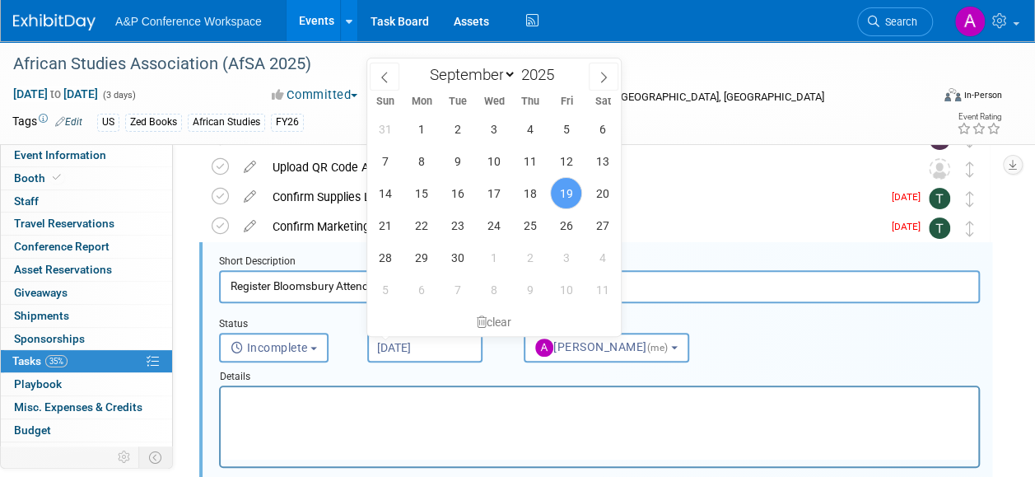
click at [455, 340] on input "Sep 19, 2025" at bounding box center [424, 348] width 115 height 30
click at [532, 222] on span "25" at bounding box center [530, 225] width 32 height 32
type input "[DATE]"
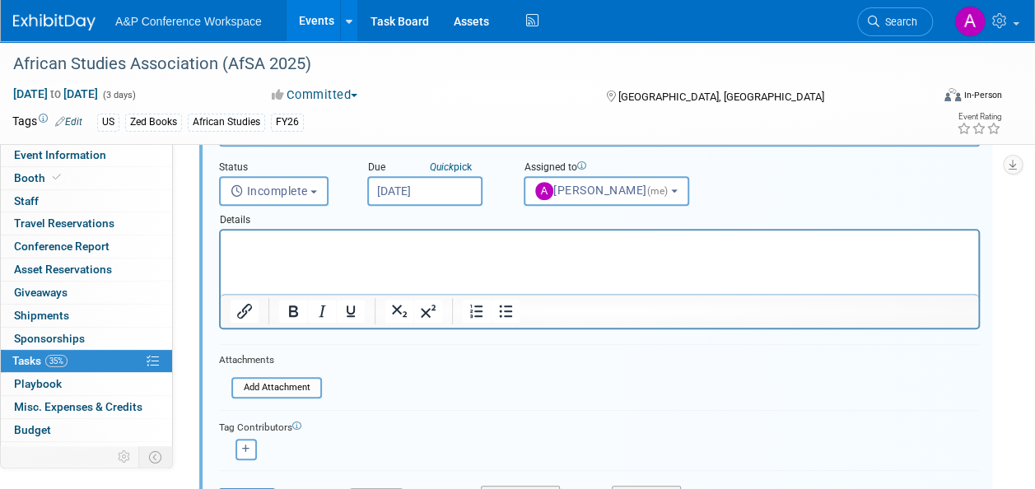
scroll to position [367, 0]
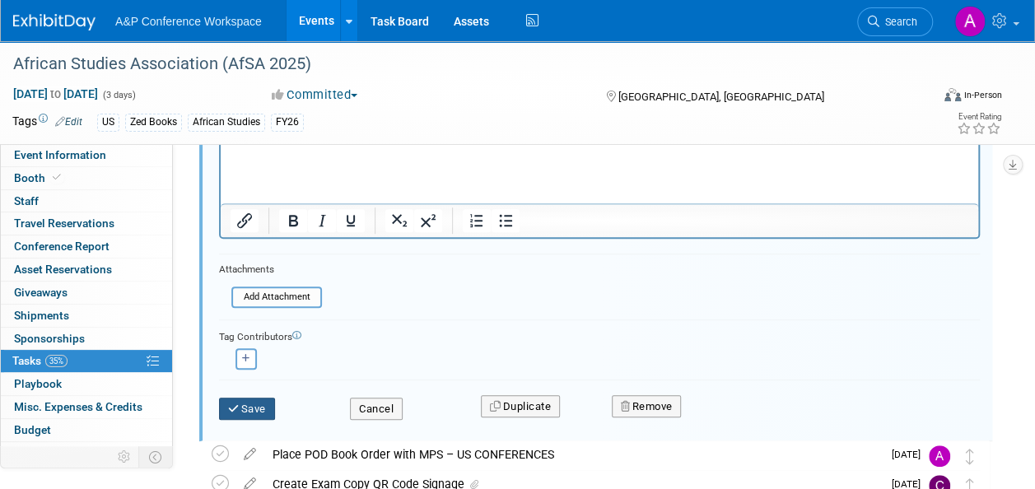
click at [256, 405] on button "Save" at bounding box center [247, 409] width 56 height 23
